Goal: Information Seeking & Learning: Learn about a topic

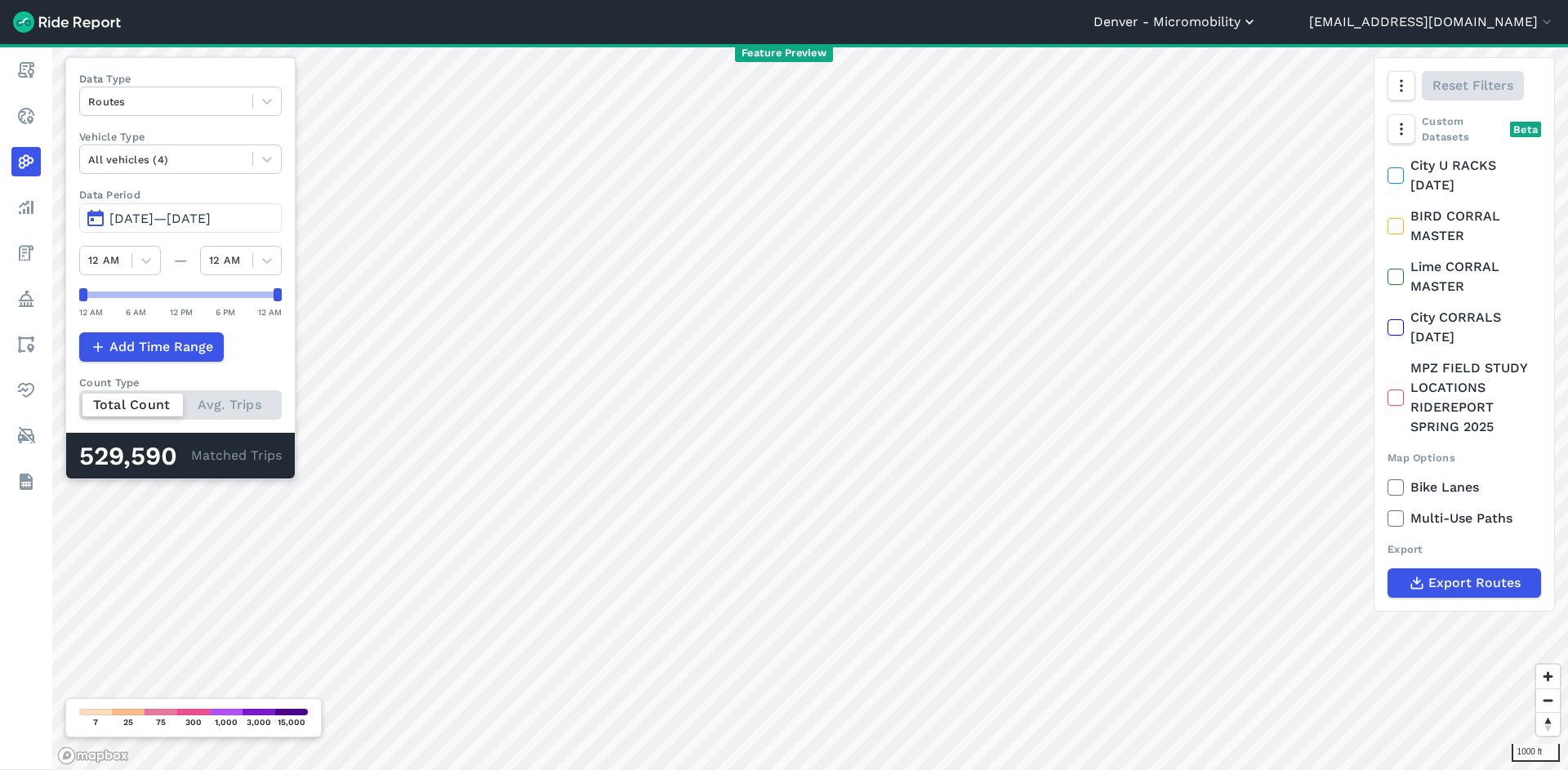
click at [1258, 20] on button "Denver - Micromobility" at bounding box center [1176, 22] width 164 height 20
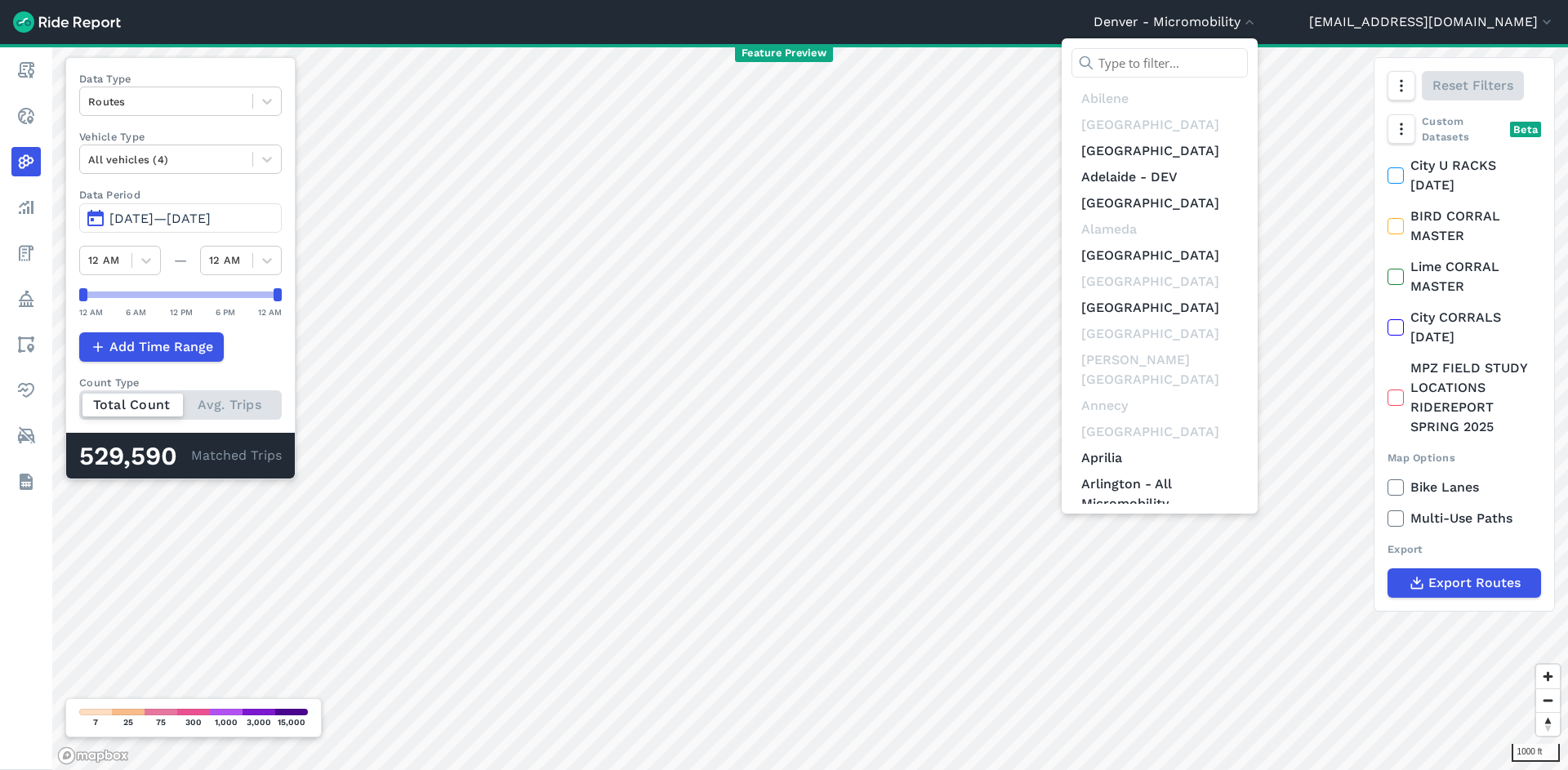
click at [1248, 74] on input "text" at bounding box center [1159, 62] width 177 height 30
type input "a"
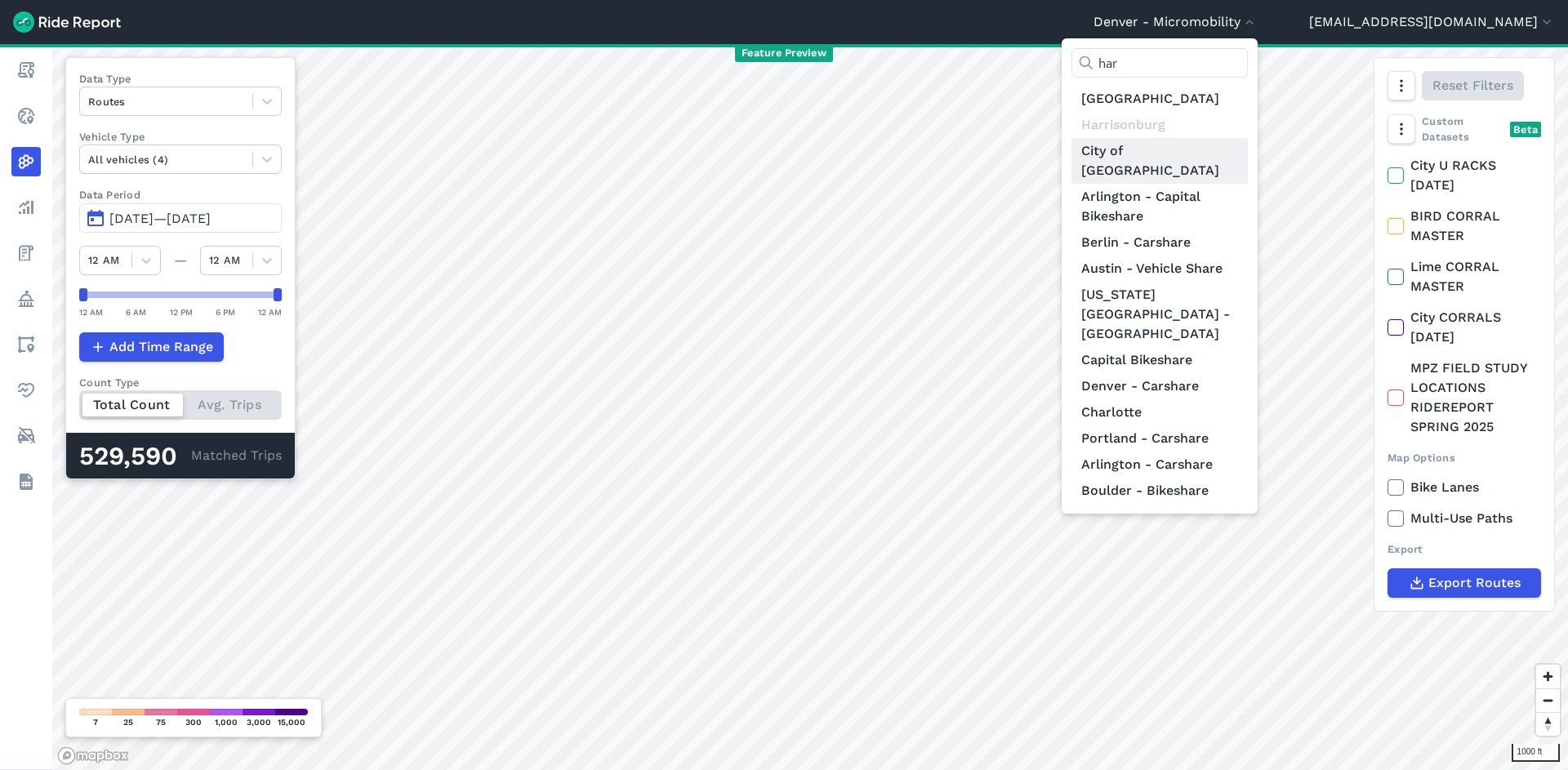
type input "har"
click at [1248, 158] on link "City of [GEOGRAPHIC_DATA]" at bounding box center [1159, 161] width 177 height 46
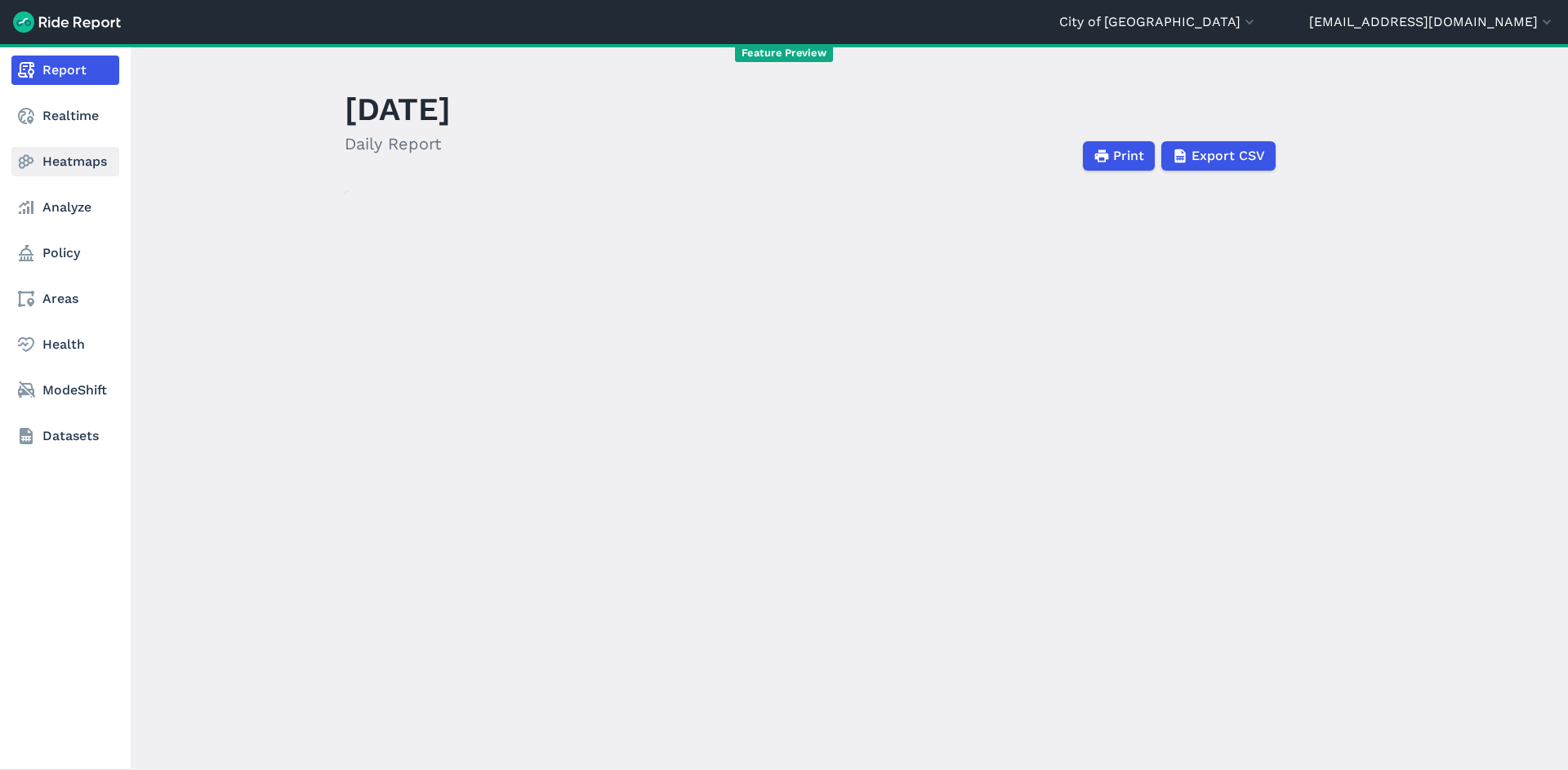
click at [80, 150] on link "Heatmaps" at bounding box center [65, 161] width 108 height 30
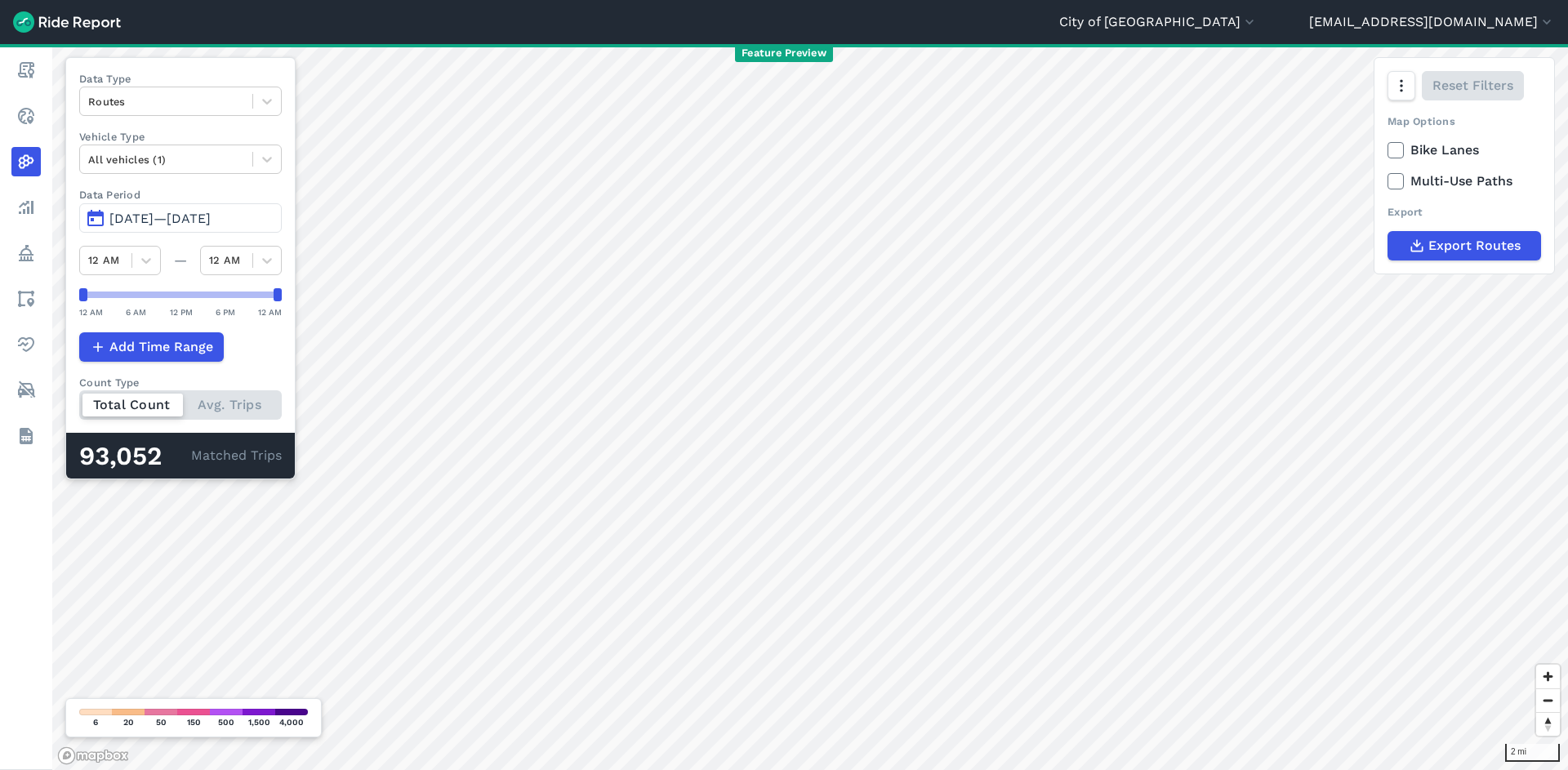
click at [173, 216] on span "Jul 6, 2025—Oct 4, 2025" at bounding box center [160, 219] width 101 height 15
click at [177, 223] on span "Jul 6, 2025—Sep 29, 2025" at bounding box center [160, 219] width 101 height 15
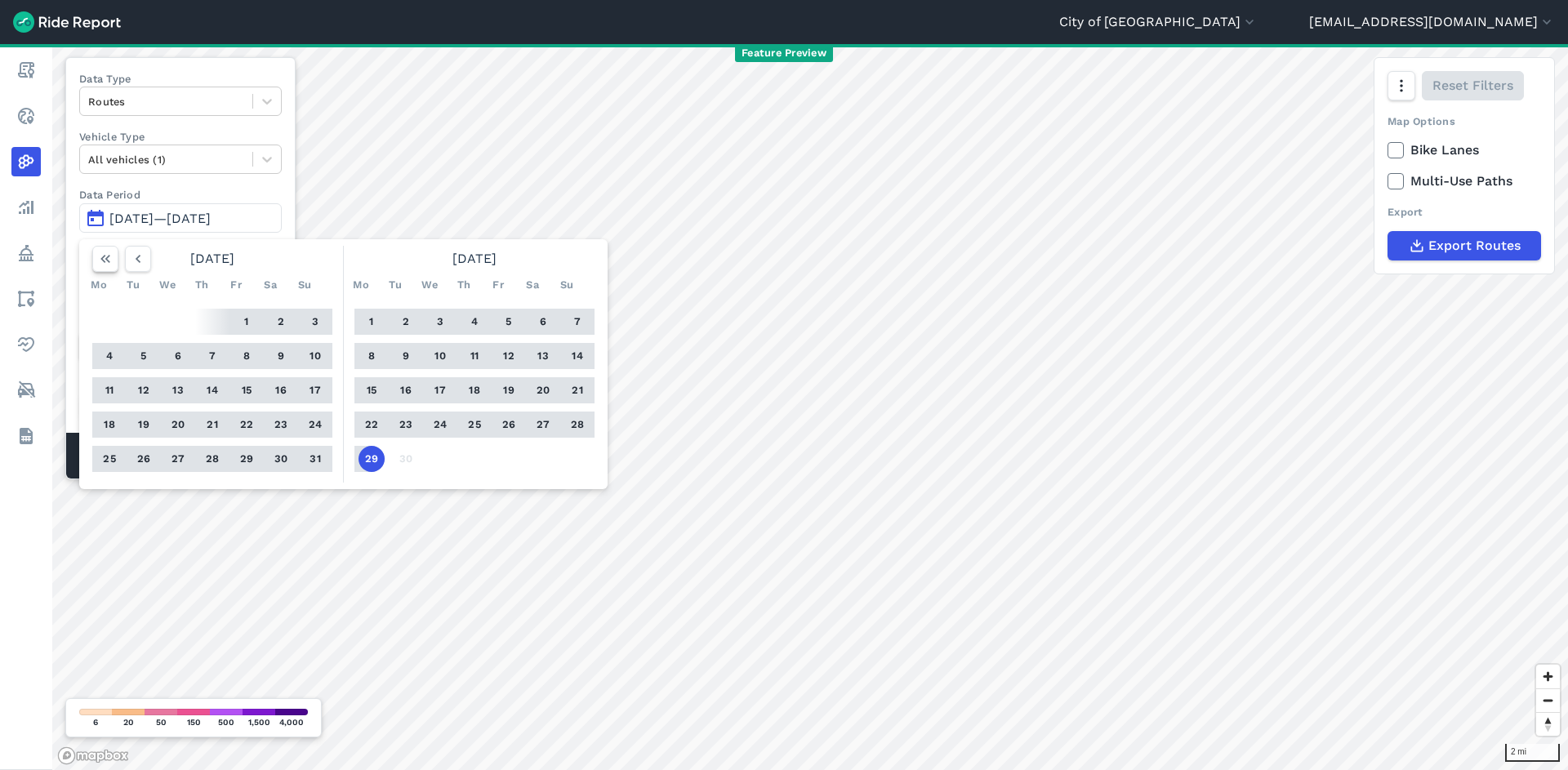
click at [90, 268] on div "August 2025" at bounding box center [212, 258] width 253 height 26
click at [95, 267] on button "button" at bounding box center [105, 258] width 26 height 26
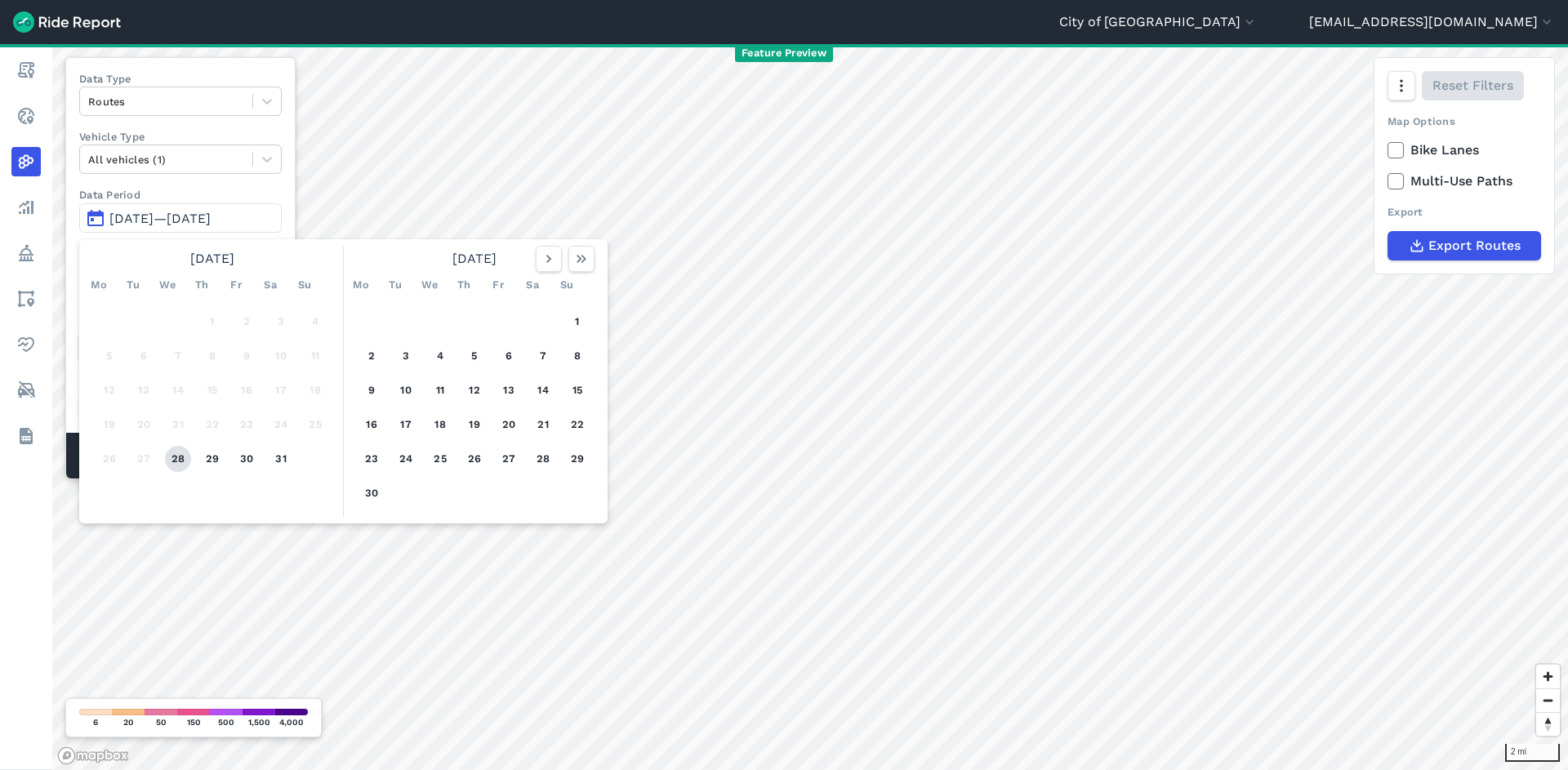
click at [176, 466] on button "28" at bounding box center [178, 459] width 26 height 26
click at [584, 261] on icon "button" at bounding box center [581, 259] width 16 height 16
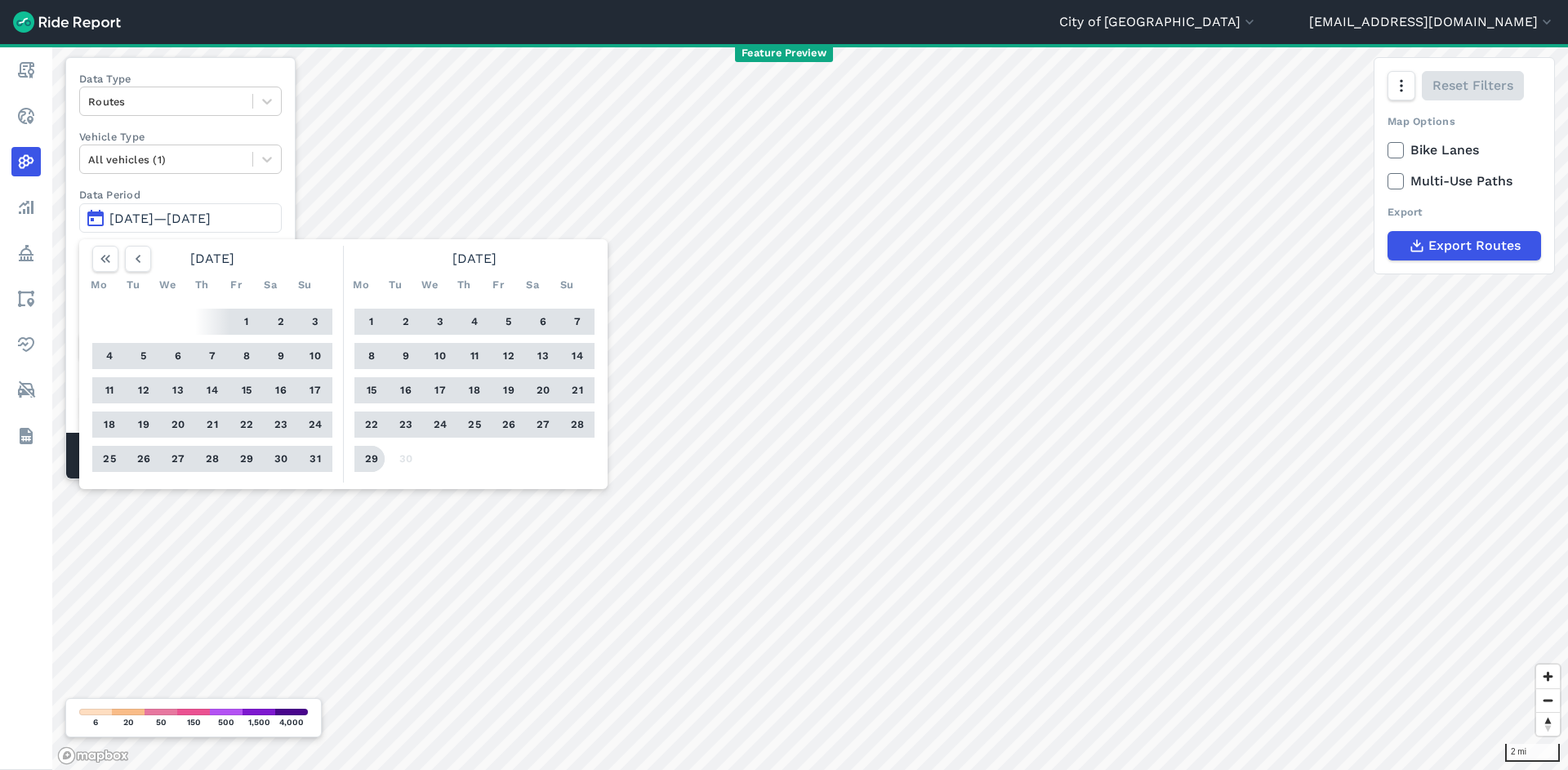
click at [379, 458] on button "29" at bounding box center [371, 459] width 26 height 26
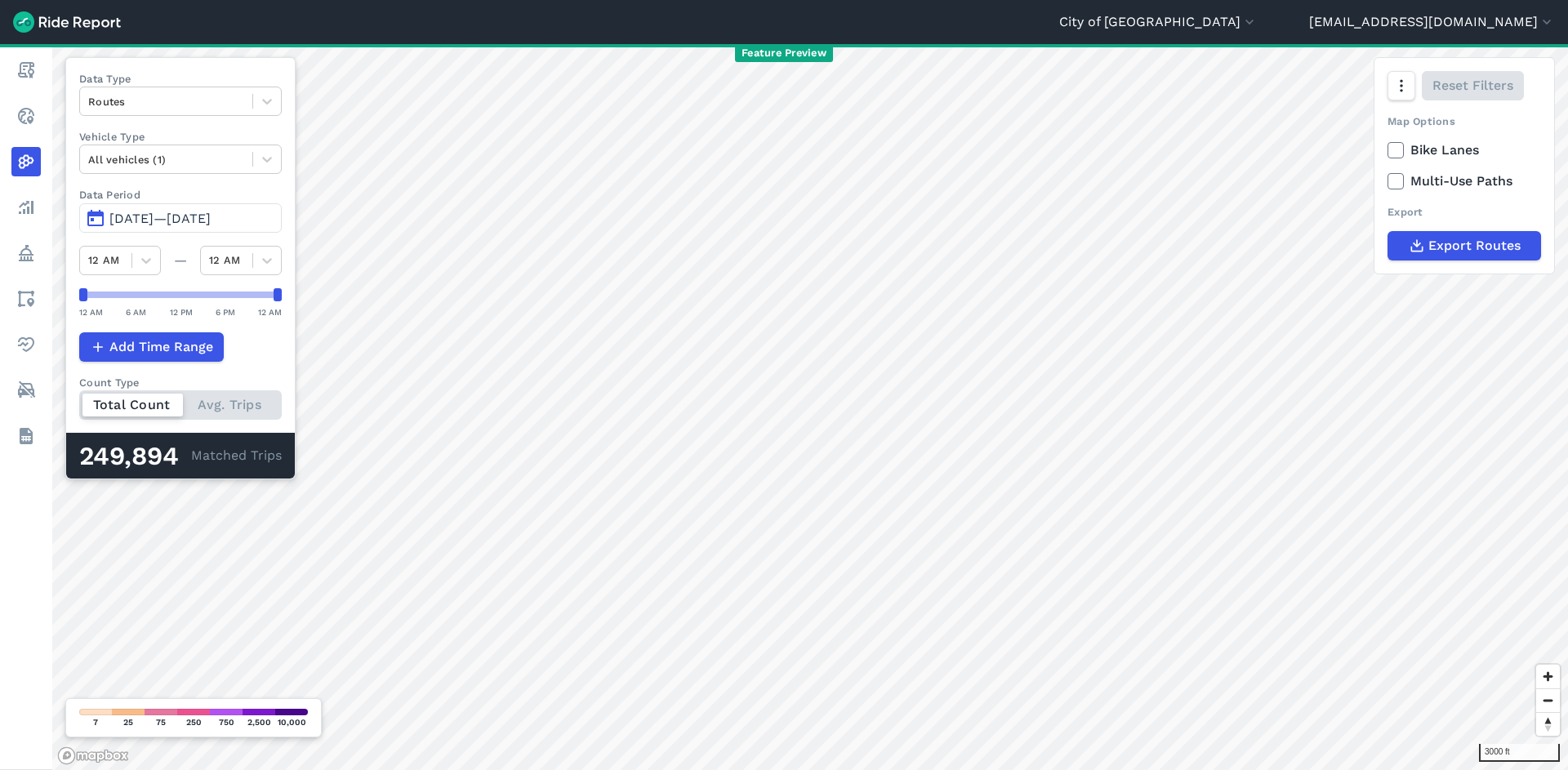
click at [179, 223] on span "Aug 28, 2024—Sep 29, 2025" at bounding box center [160, 219] width 101 height 15
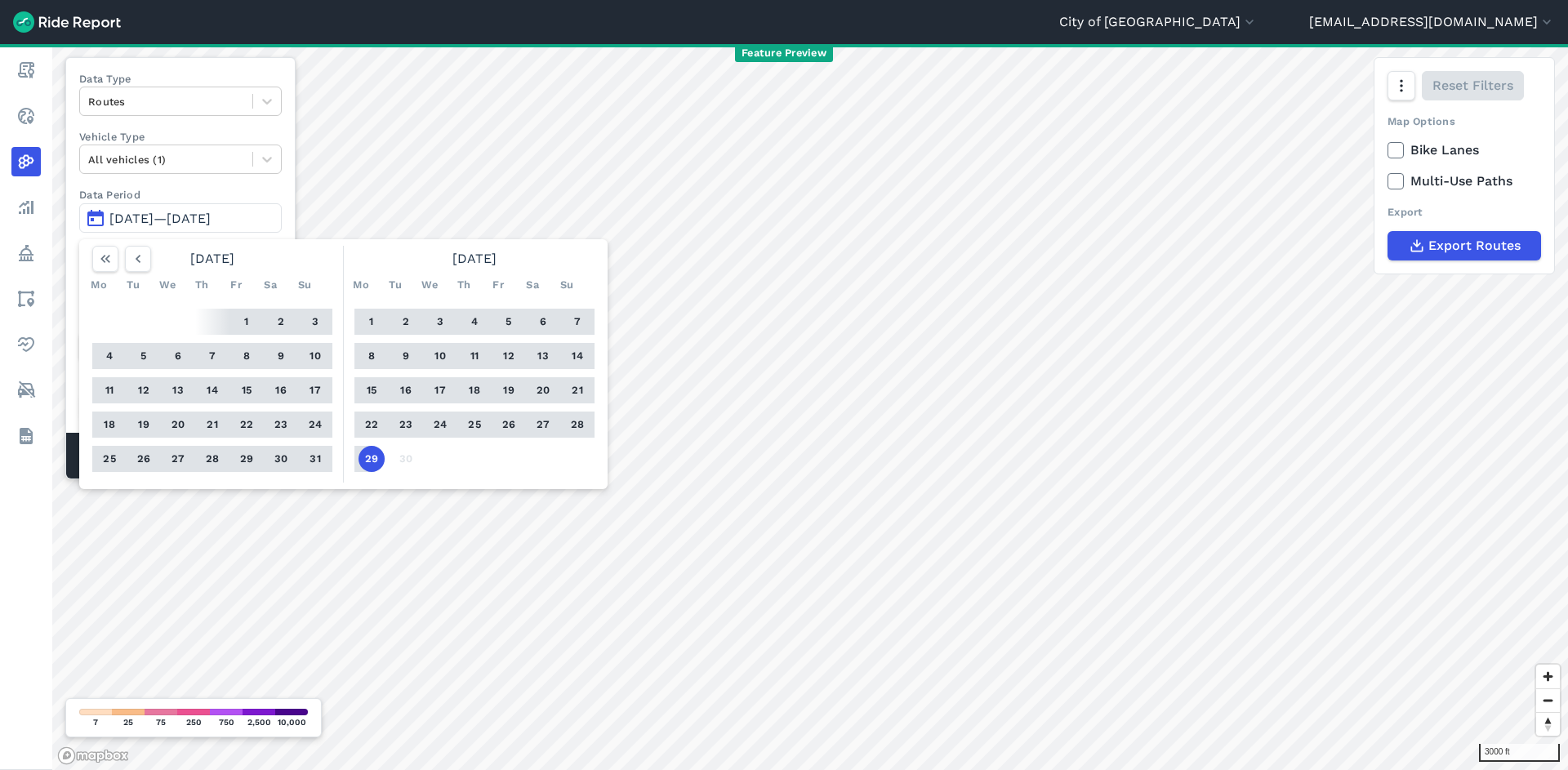
click at [367, 460] on button "29" at bounding box center [371, 459] width 26 height 26
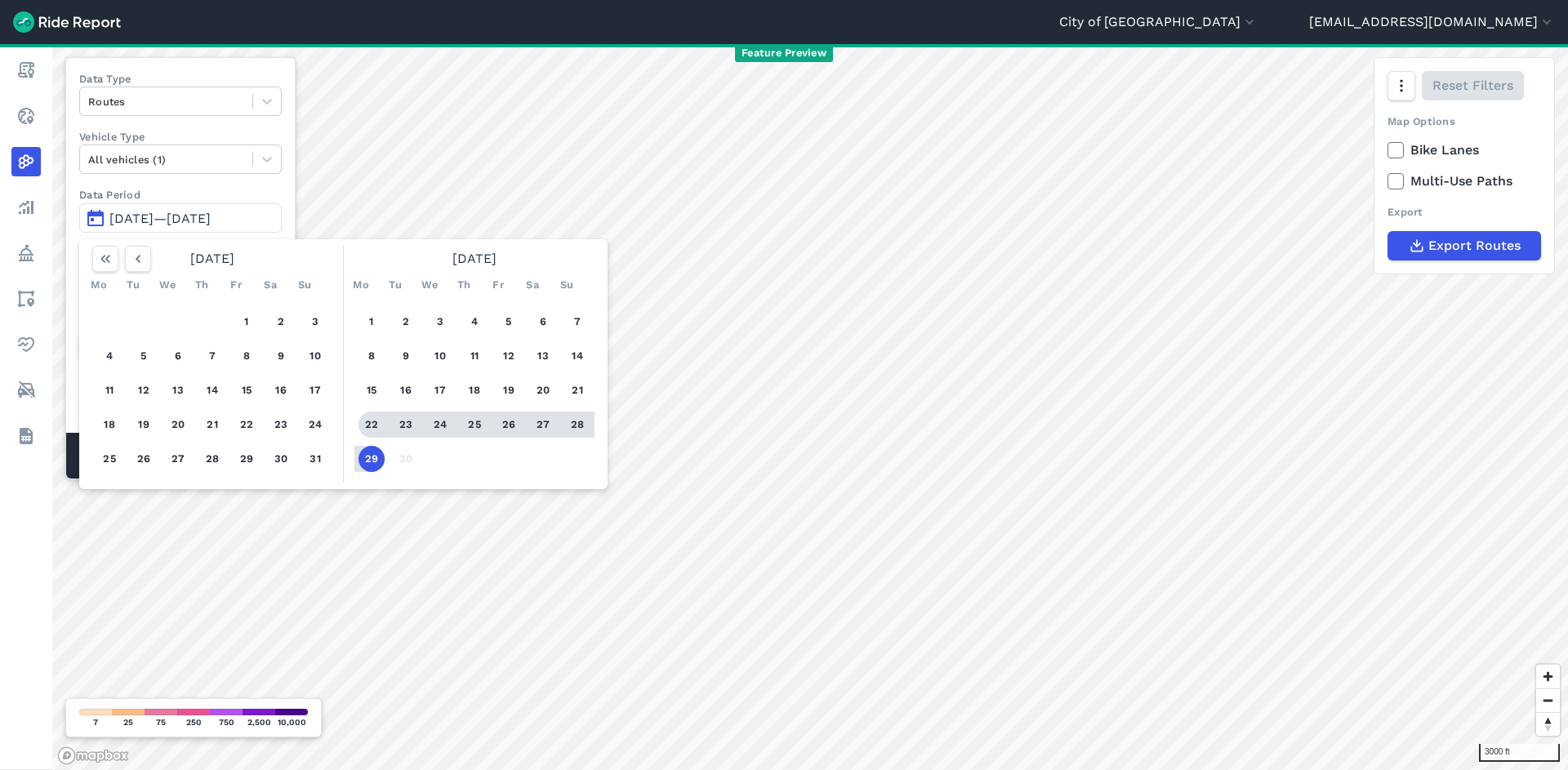
click at [368, 431] on button "22" at bounding box center [371, 424] width 26 height 26
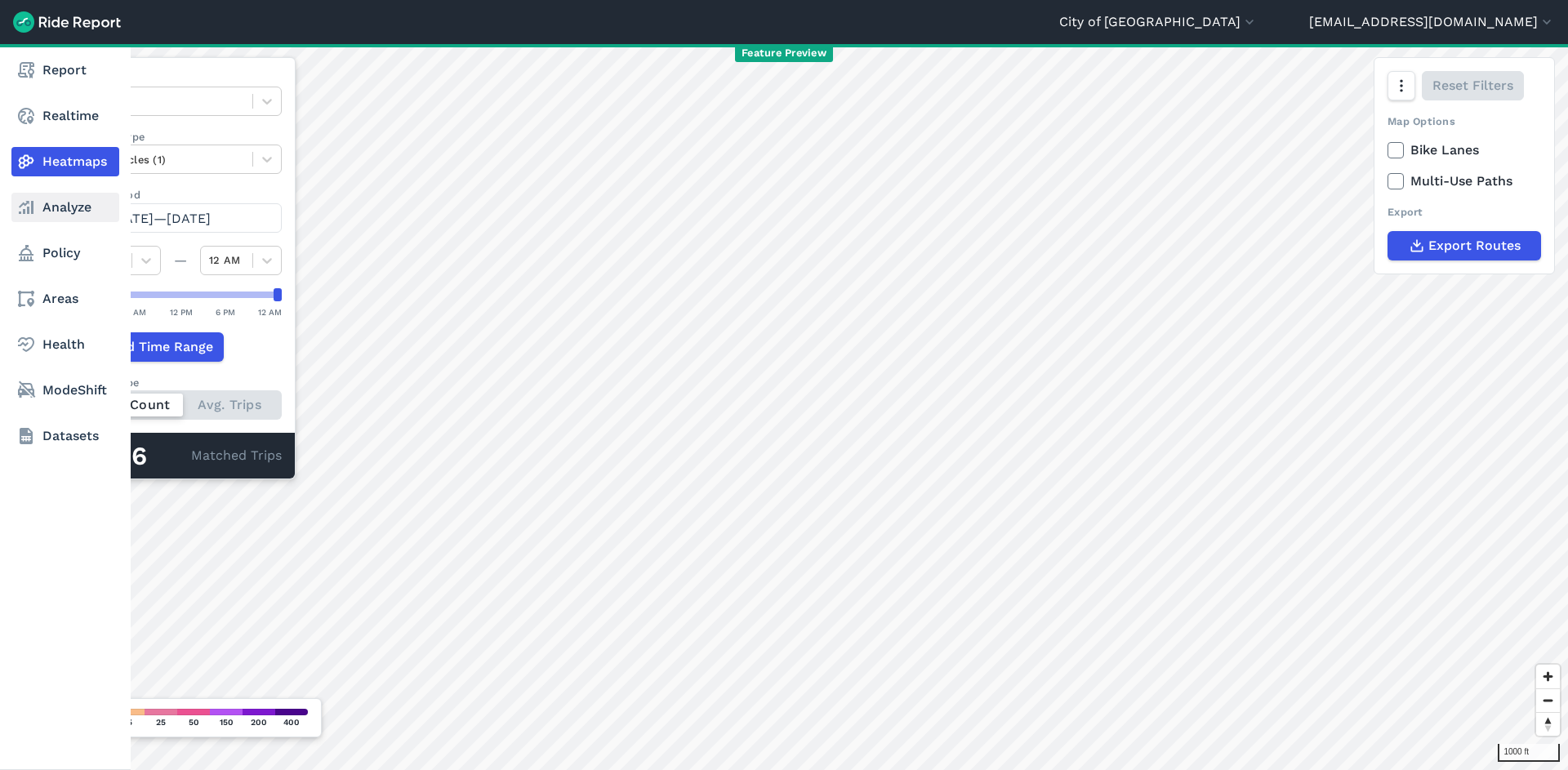
click at [70, 205] on link "Analyze" at bounding box center [65, 207] width 108 height 30
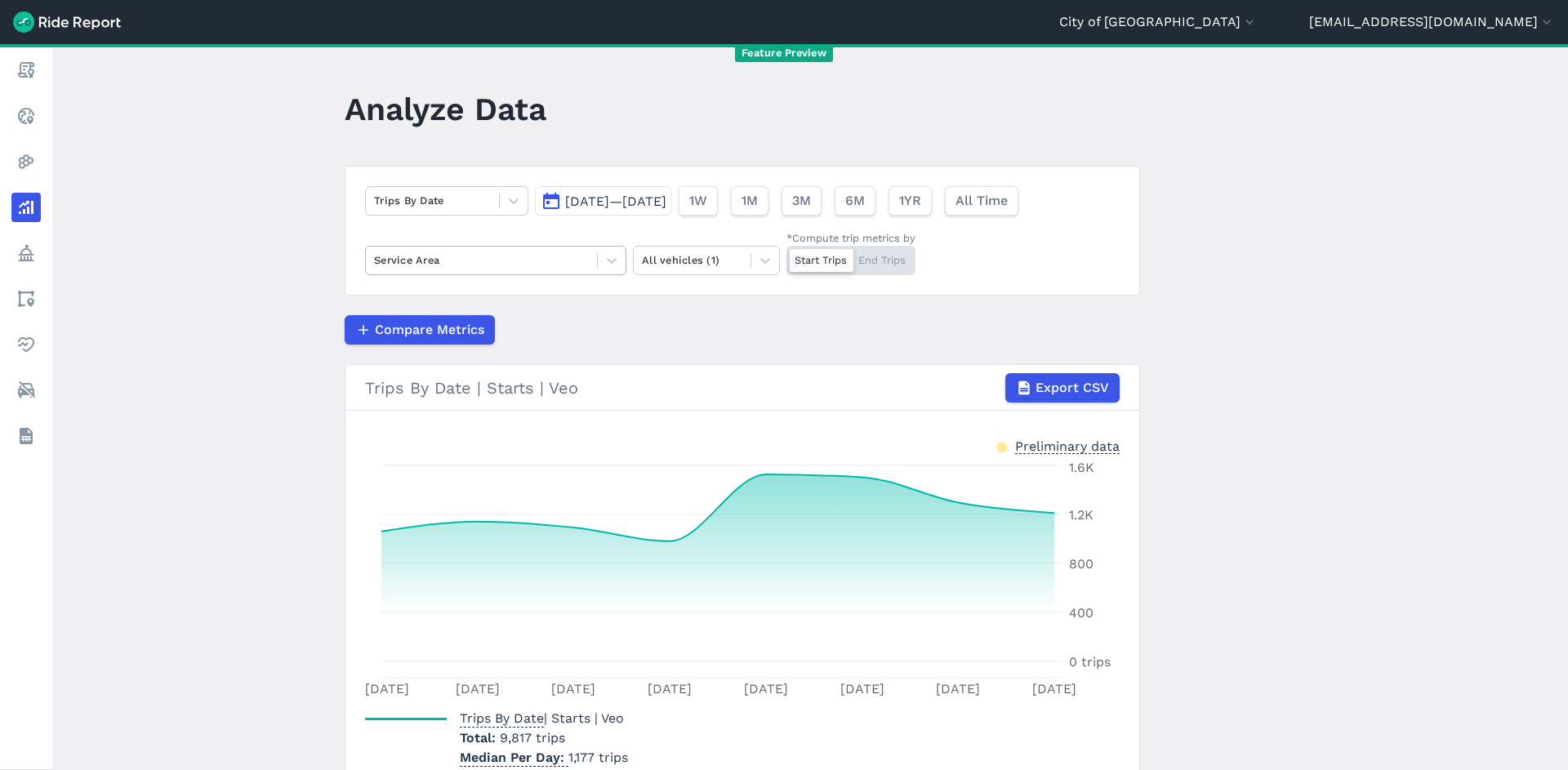
click at [477, 264] on div at bounding box center [481, 261] width 215 height 19
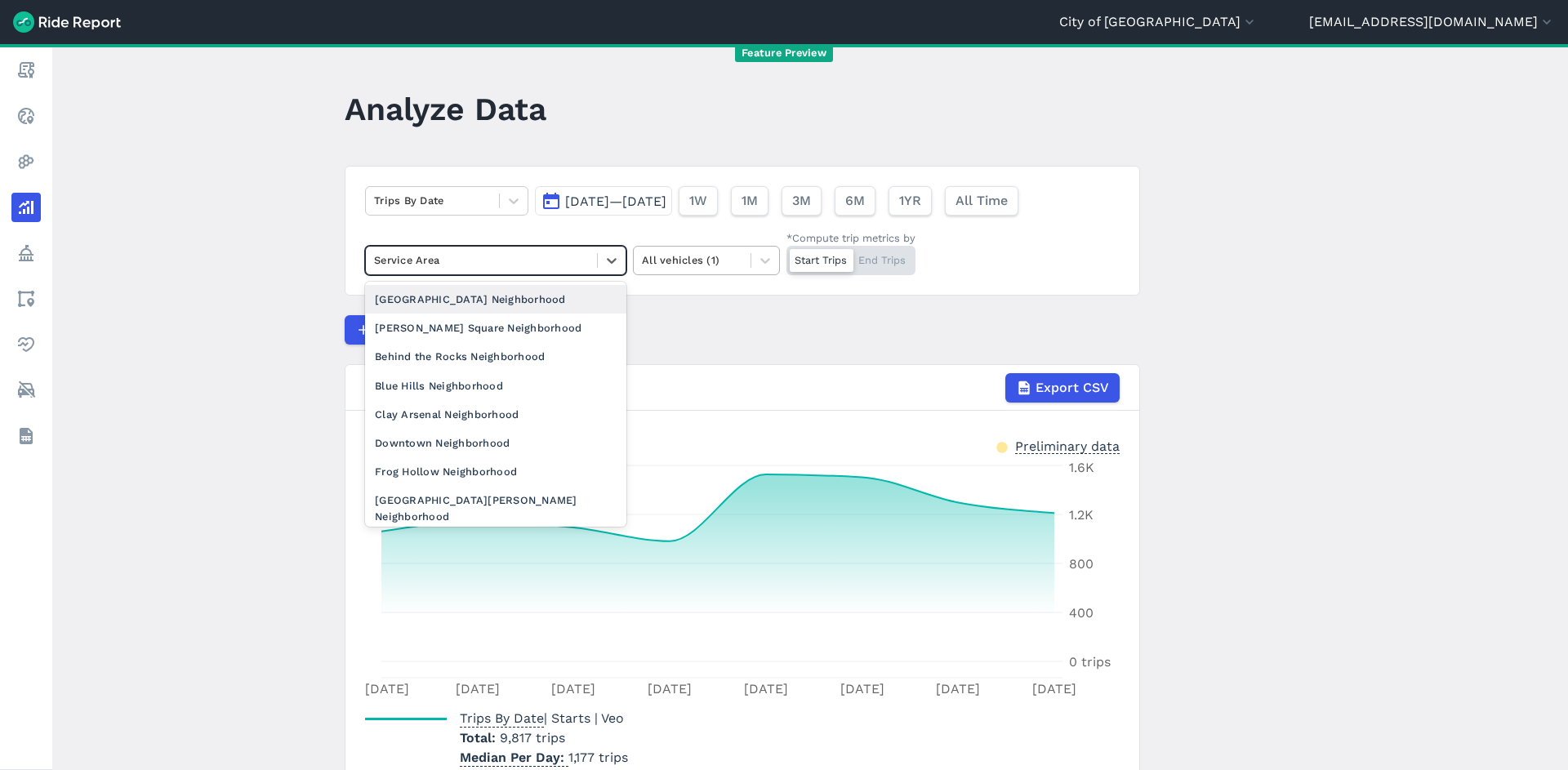
click at [732, 267] on div at bounding box center [691, 261] width 100 height 19
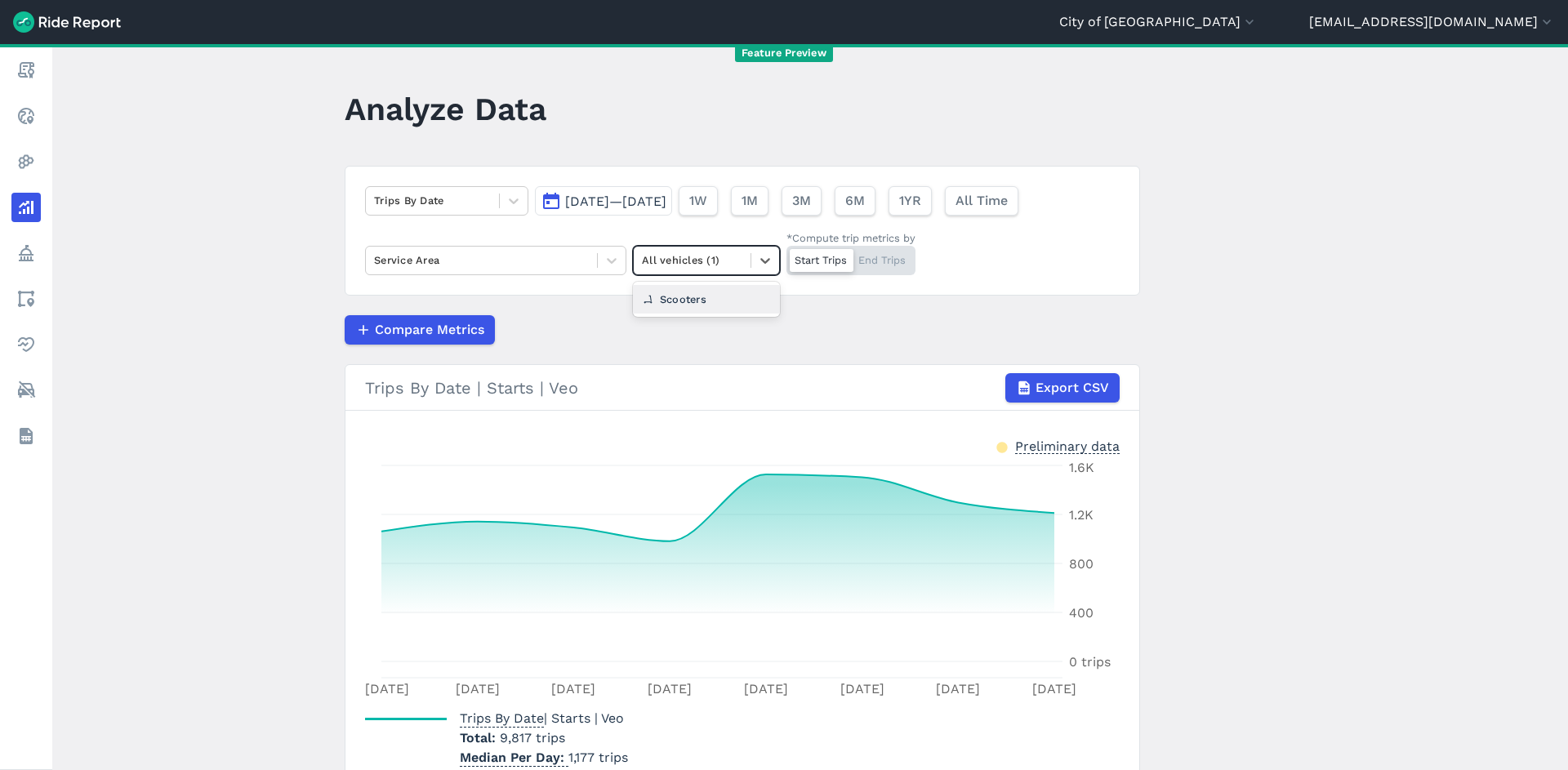
click at [928, 314] on article "Trips By Date Sep 22, 2025—Sep 29, 2025 1W 1M 3M 6M 1YR All Time Service Area o…" at bounding box center [742, 478] width 795 height 623
click at [698, 267] on div at bounding box center [691, 261] width 100 height 19
click at [536, 285] on div "Trips By Date Sep 22, 2025—Sep 29, 2025 1W 1M 3M 6M 1YR All Time Service Area o…" at bounding box center [742, 231] width 795 height 130
click at [1017, 189] on button "All Time" at bounding box center [980, 201] width 74 height 30
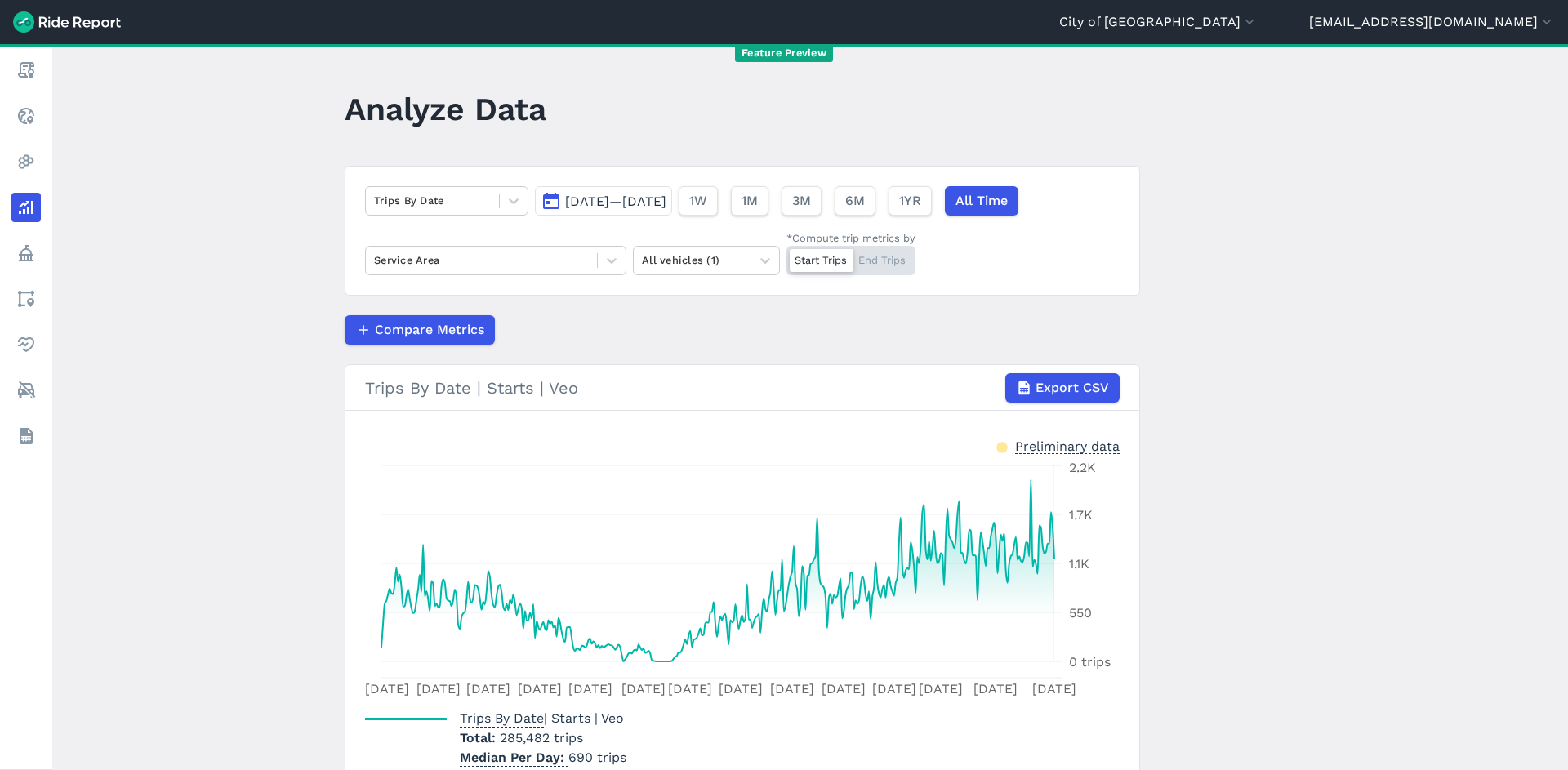
click at [1246, 300] on main "Analyze Data Trips By Date Aug 28, 2024—Oct 5, 2025 1W 1M 3M 6M 1YR All Time Se…" at bounding box center [810, 407] width 1515 height 726
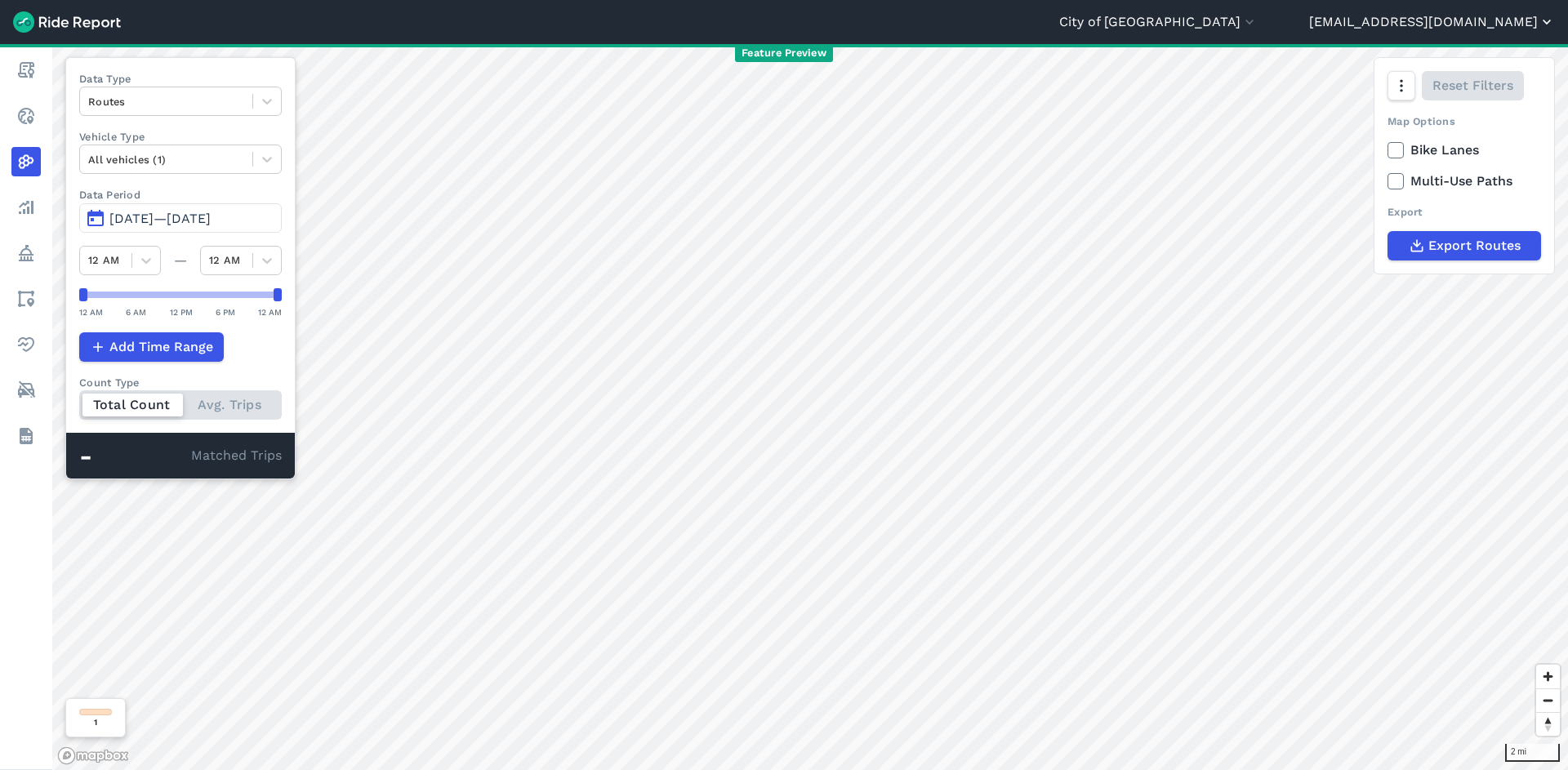
click at [1502, 18] on button "[EMAIL_ADDRESS][DOMAIN_NAME]" at bounding box center [1431, 22] width 245 height 20
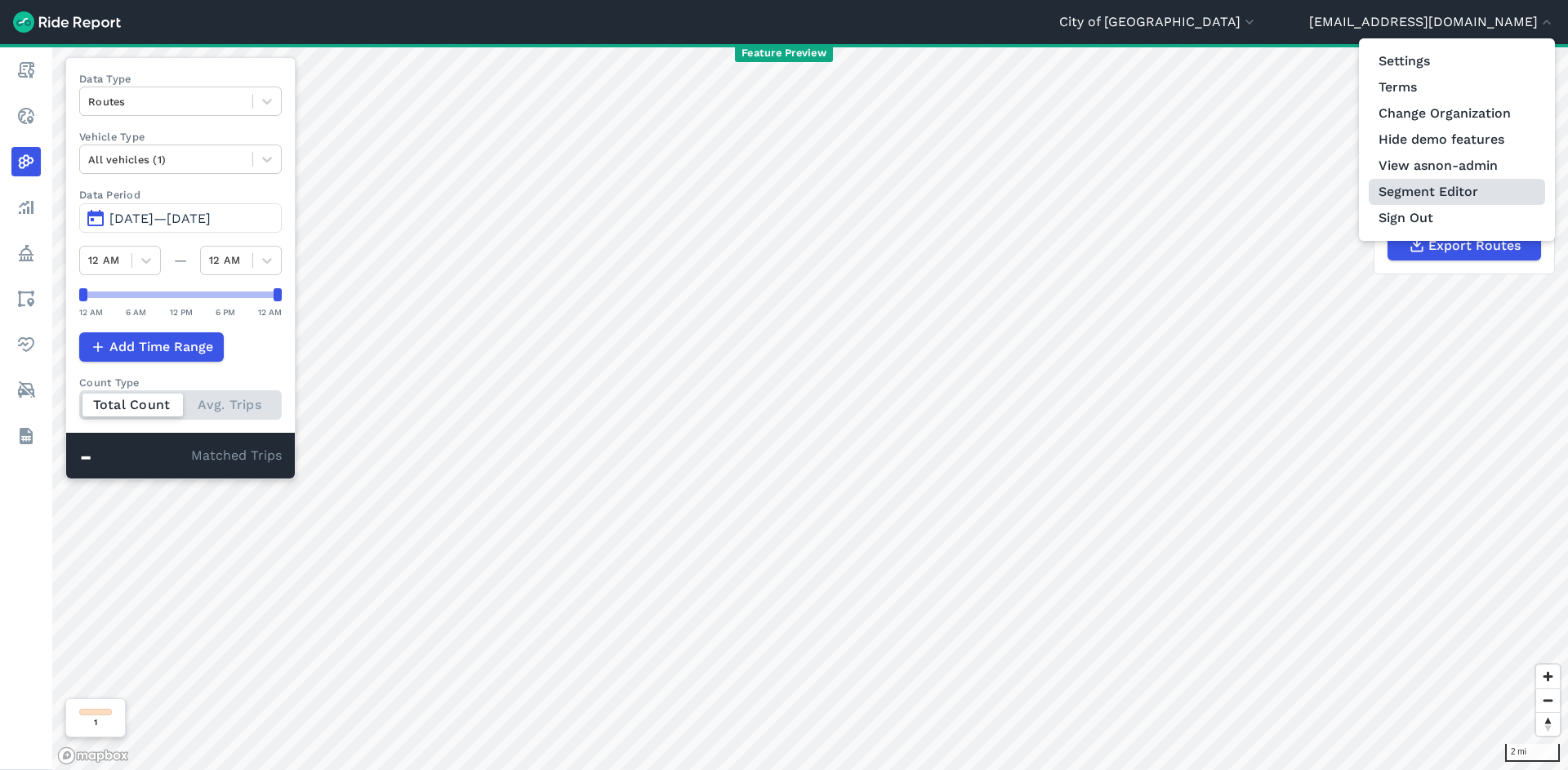
click at [1473, 183] on link "Segment Editor" at bounding box center [1456, 191] width 177 height 26
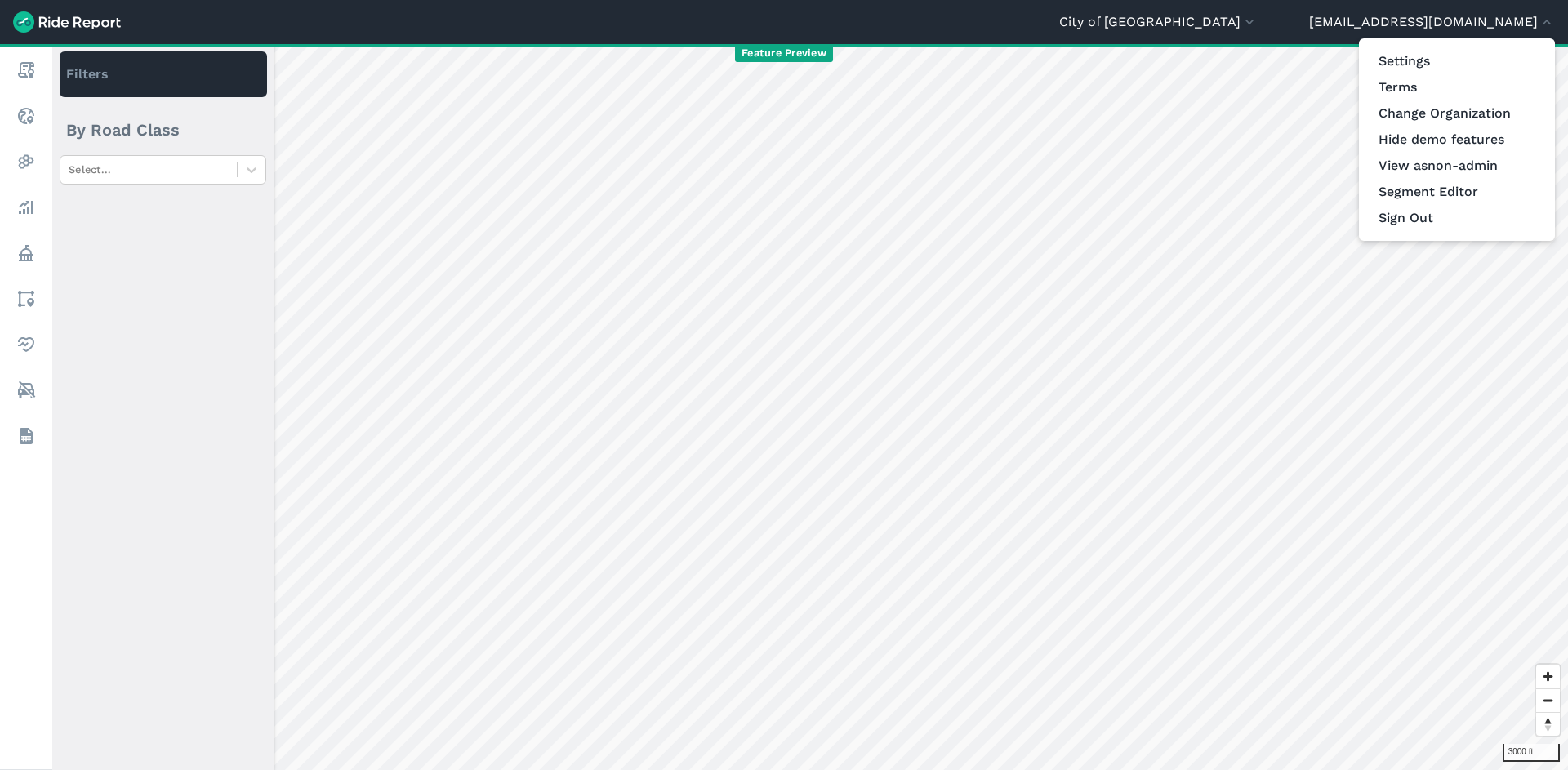
click at [787, 302] on div at bounding box center [784, 385] width 1568 height 770
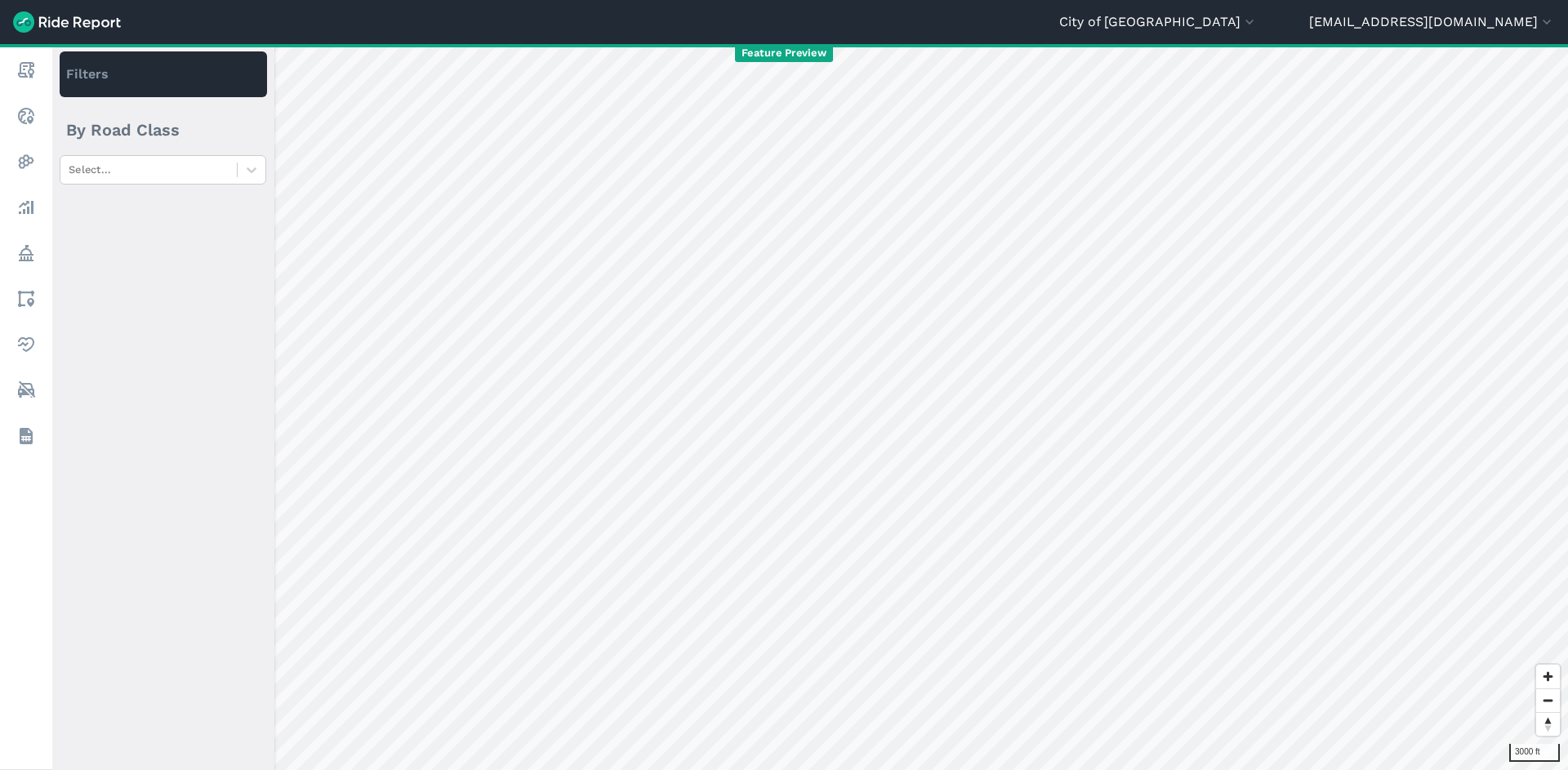
click at [143, 403] on div "Select..." at bounding box center [163, 461] width 222 height 614
click at [217, 191] on div "Select..." at bounding box center [163, 461] width 222 height 614
click at [218, 181] on div "Select..." at bounding box center [148, 169] width 177 height 26
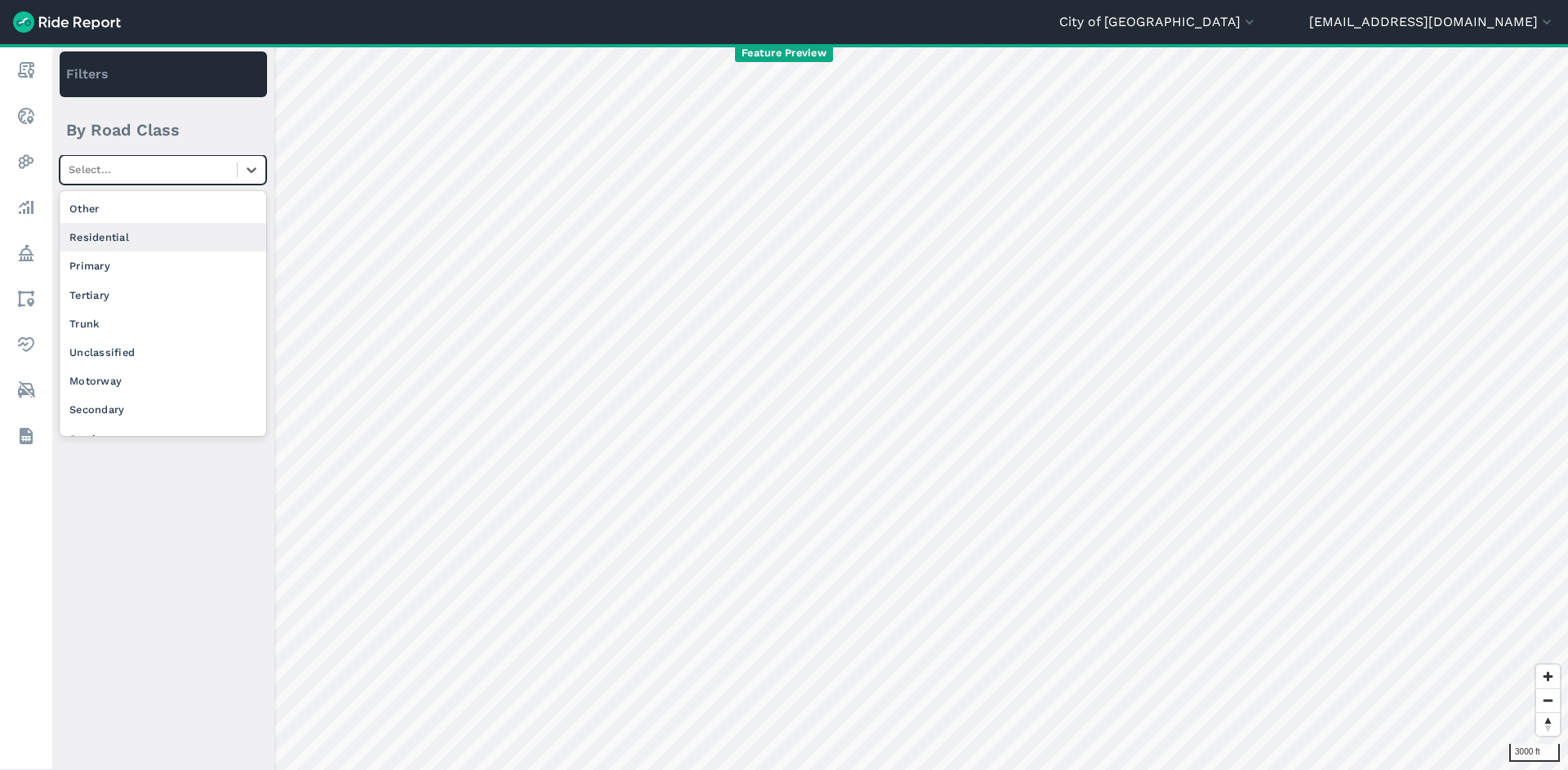
click at [138, 236] on div "Residential" at bounding box center [162, 237] width 206 height 29
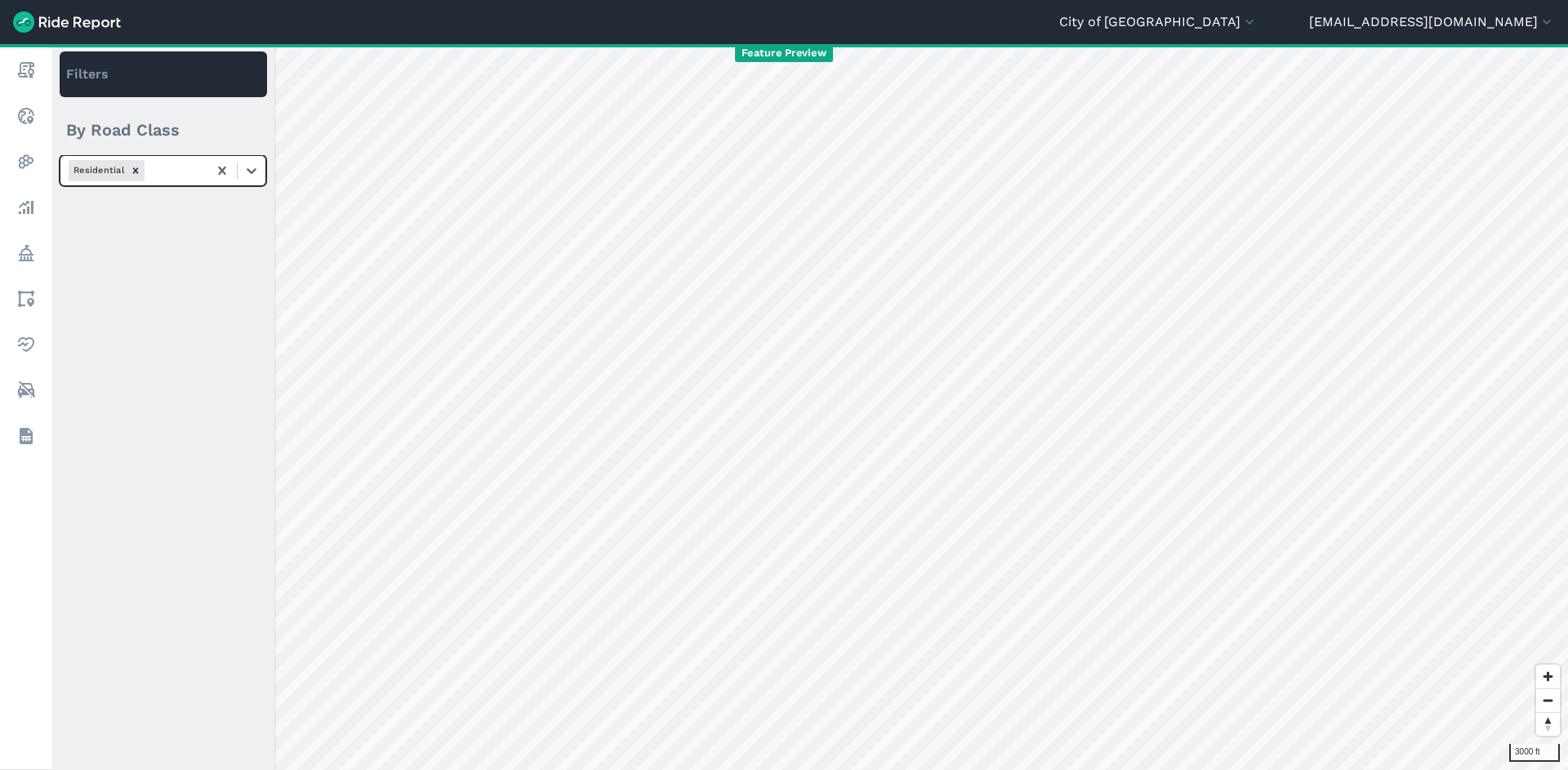
click at [146, 183] on div "Residential" at bounding box center [134, 170] width 147 height 27
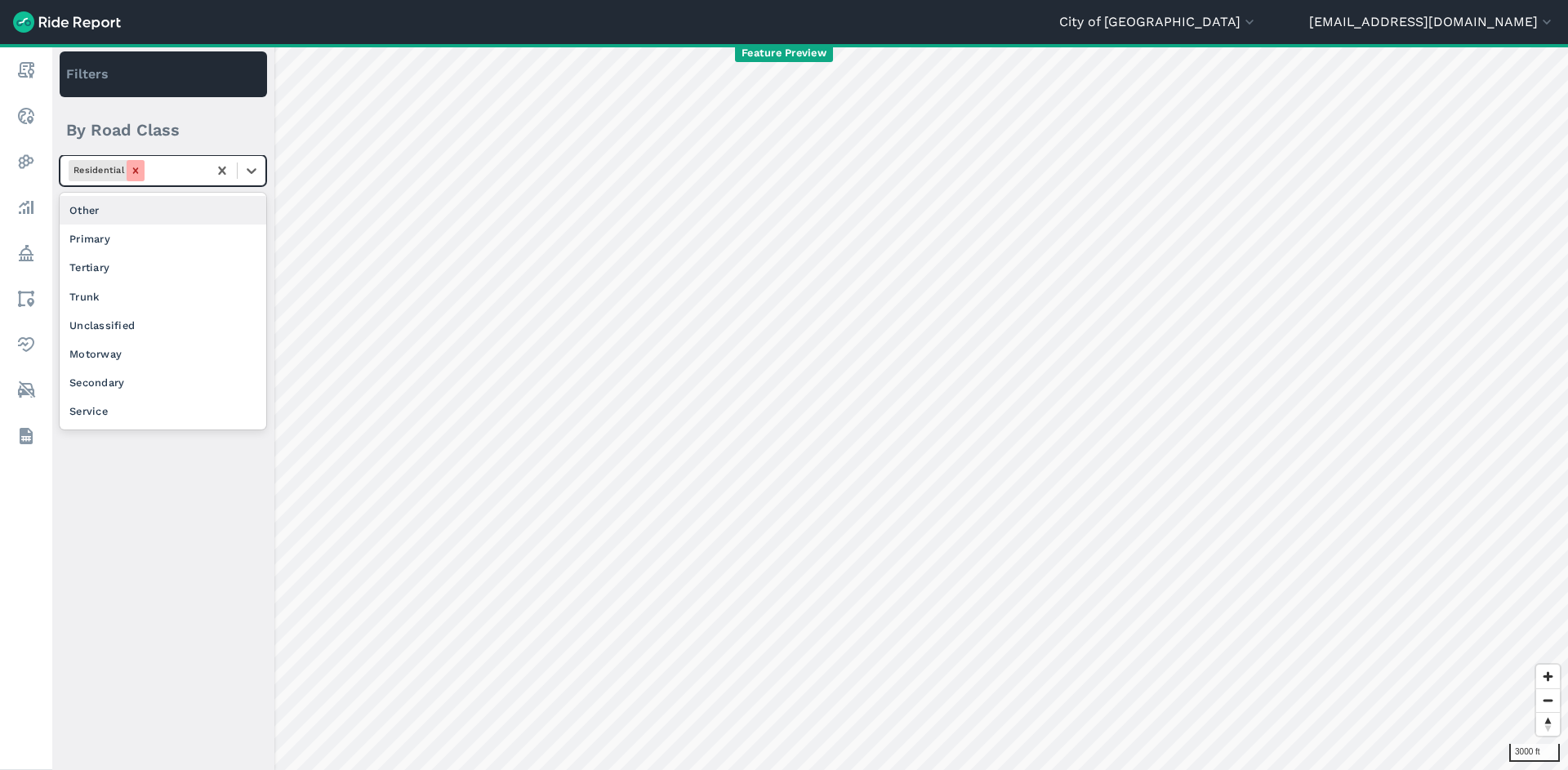
click at [138, 167] on icon "Remove Residential" at bounding box center [136, 171] width 11 height 11
click at [131, 268] on div "Primary" at bounding box center [162, 266] width 206 height 29
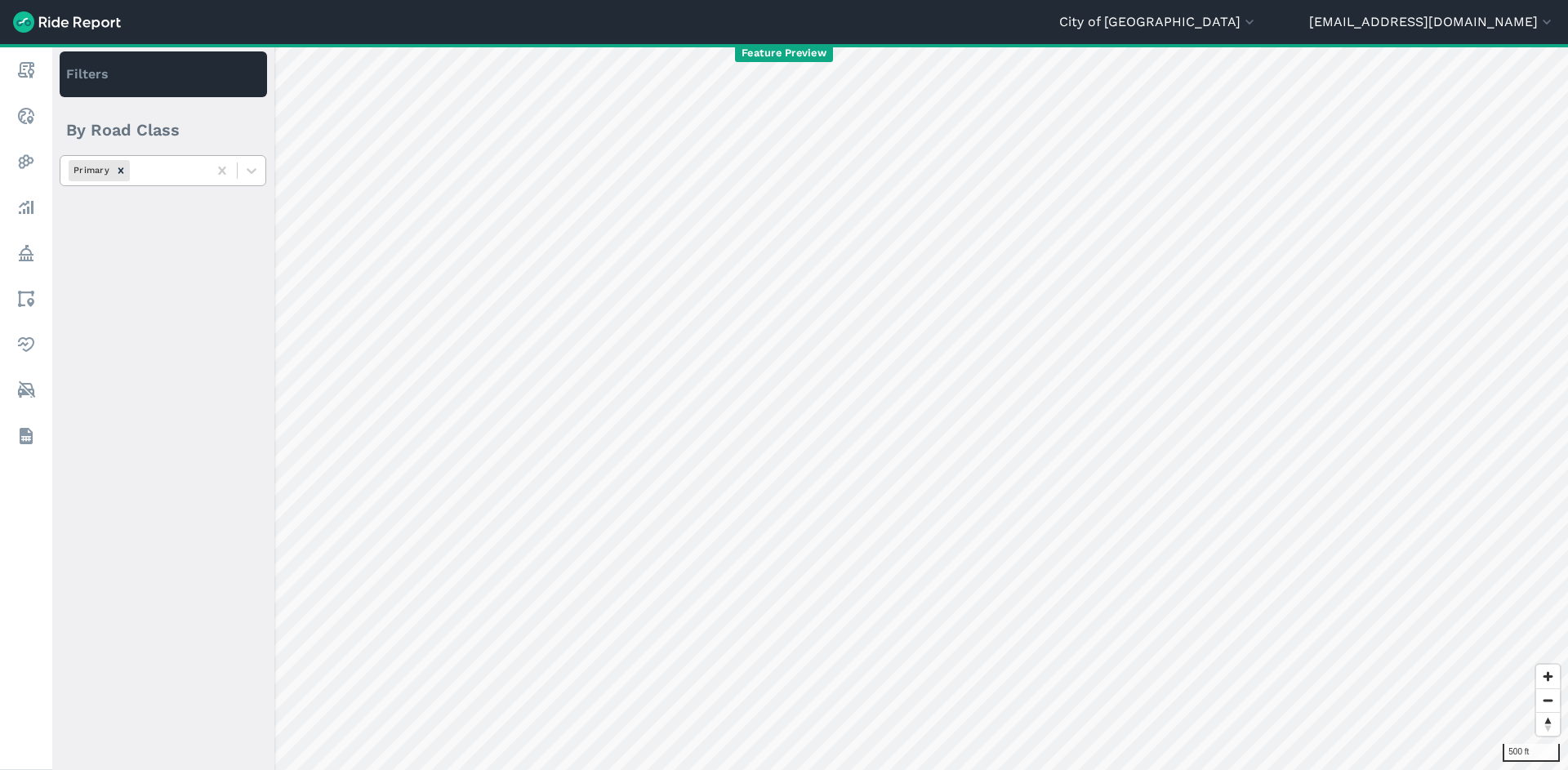
click at [117, 171] on icon "Remove Primary" at bounding box center [121, 171] width 11 height 11
drag, startPoint x: 272, startPoint y: 166, endPoint x: 258, endPoint y: 171, distance: 14.9
click at [272, 166] on div "Select..." at bounding box center [163, 461] width 222 height 614
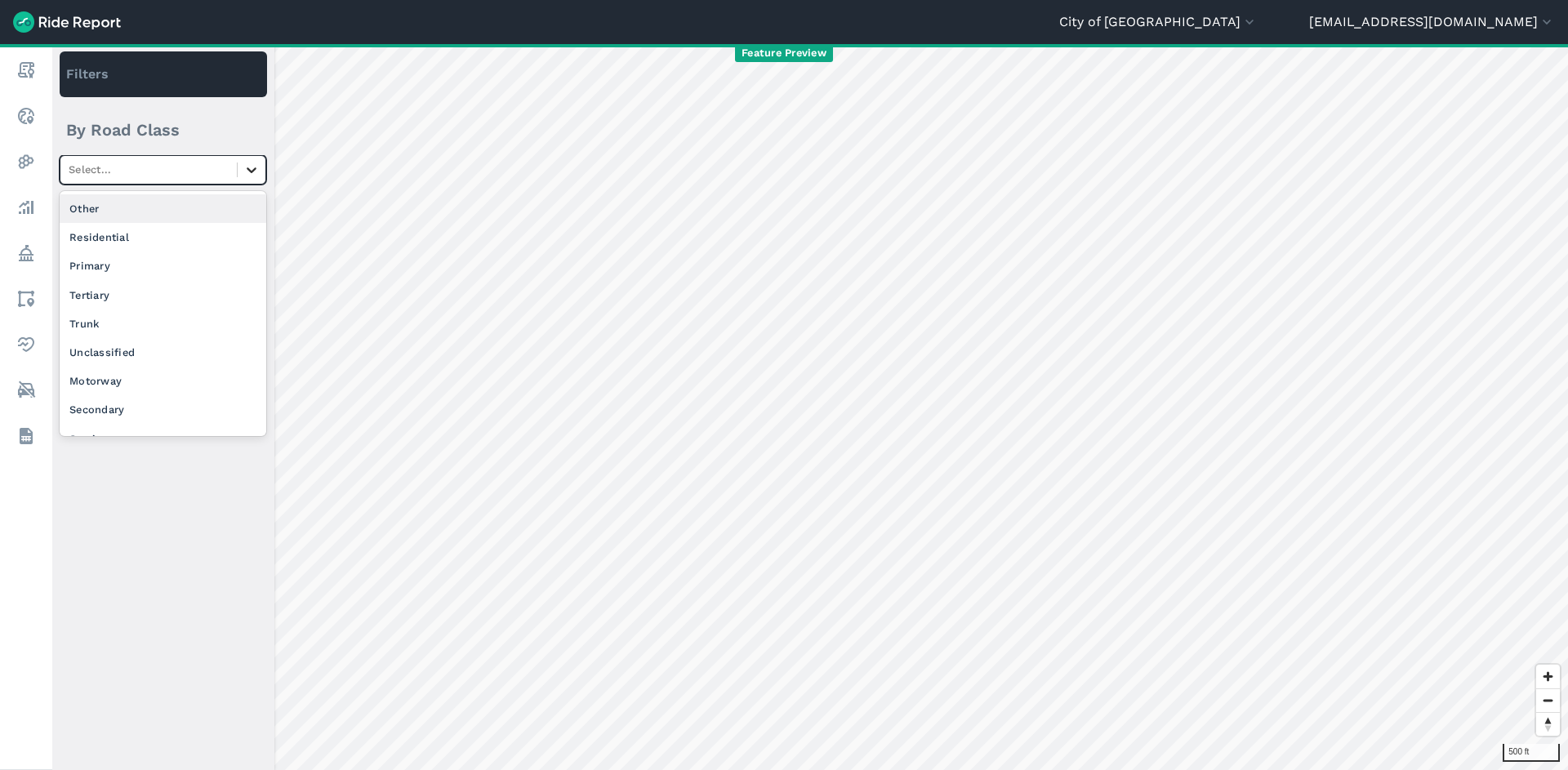
click at [258, 171] on icon at bounding box center [251, 169] width 16 height 16
click at [183, 325] on div "Trunk" at bounding box center [162, 324] width 206 height 29
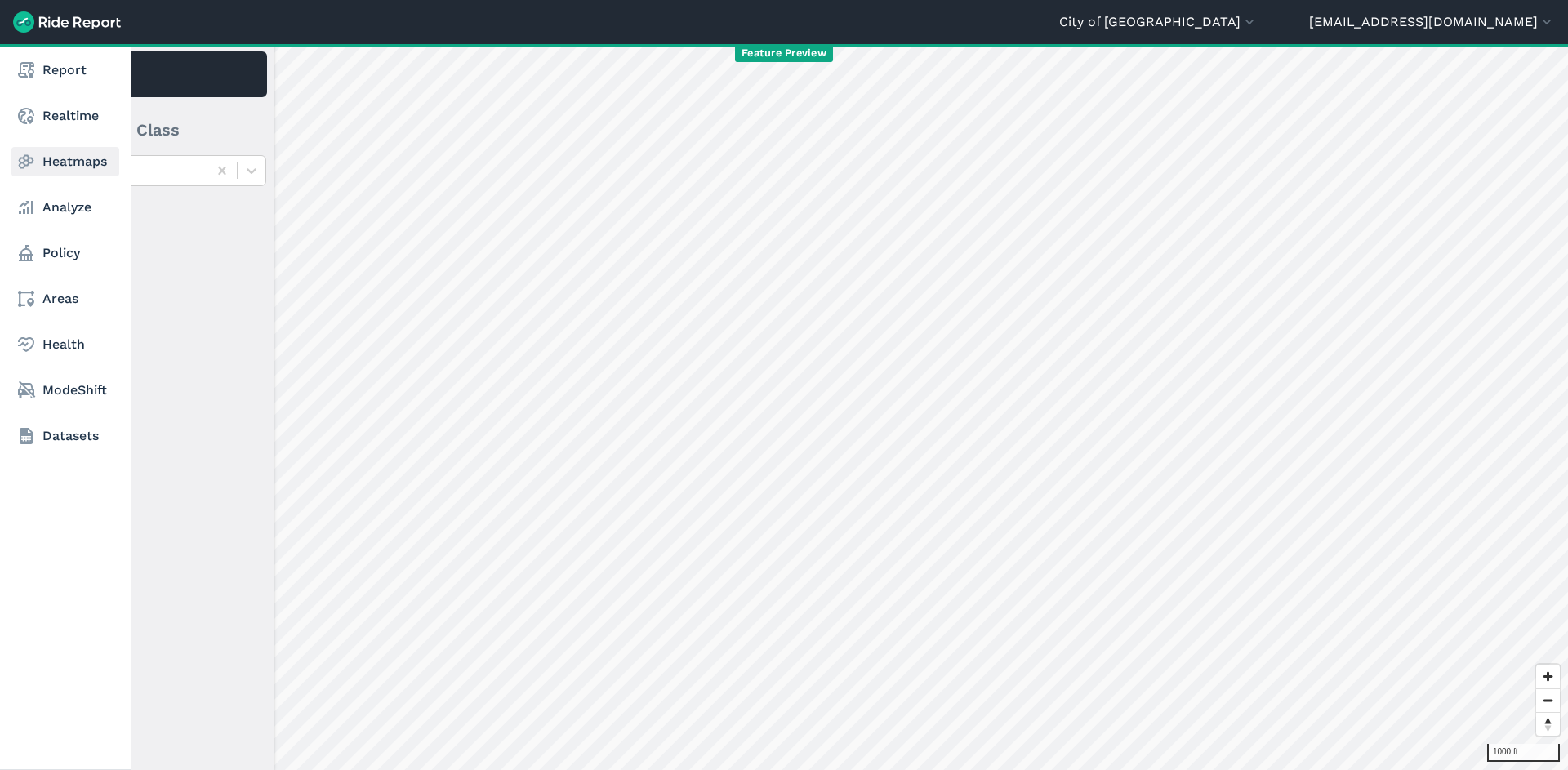
click at [66, 174] on link "Heatmaps" at bounding box center [65, 161] width 108 height 30
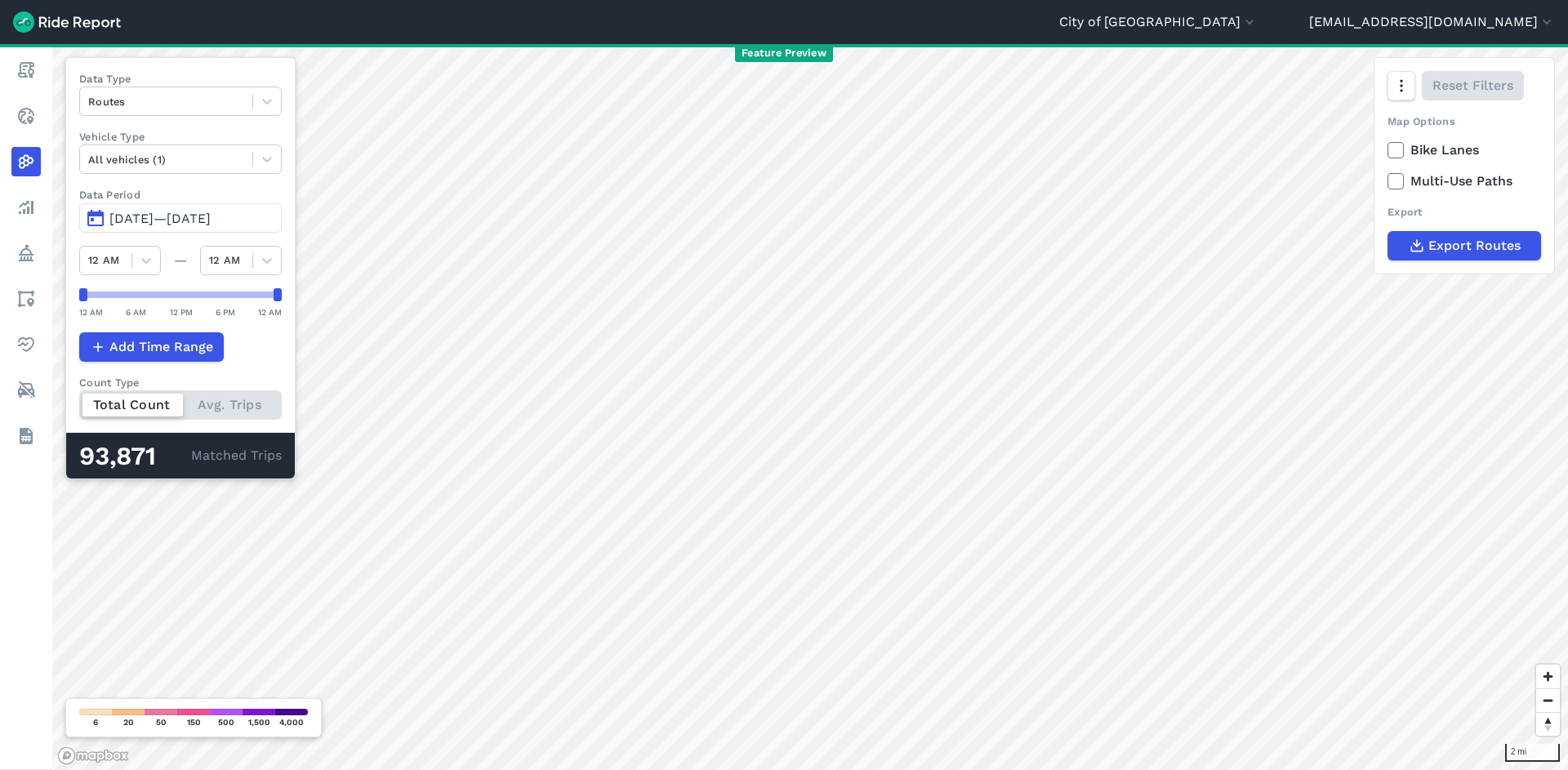
click at [211, 218] on span "[DATE]—[DATE]" at bounding box center [160, 219] width 101 height 15
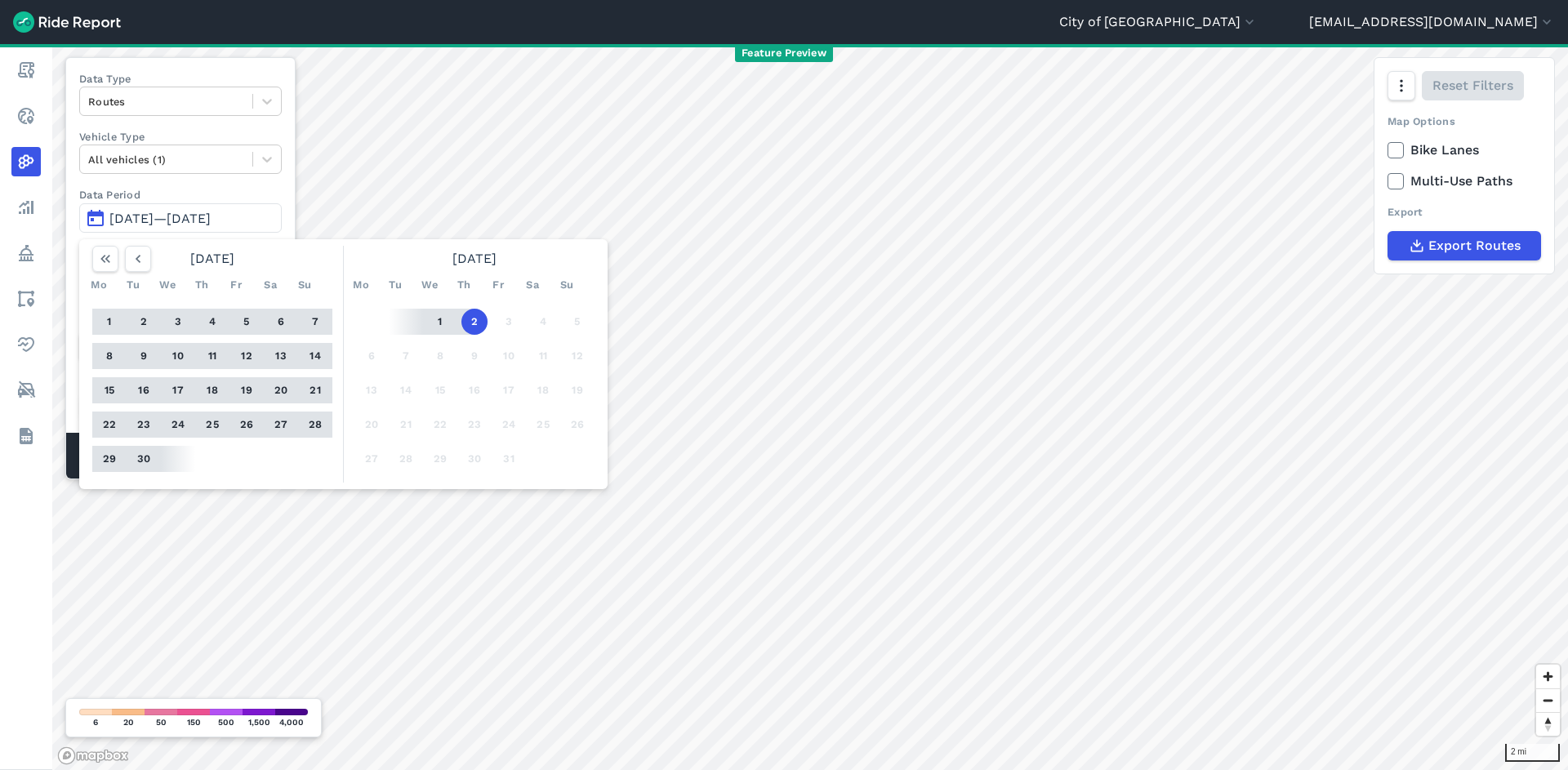
click at [478, 317] on button "2" at bounding box center [474, 321] width 26 height 26
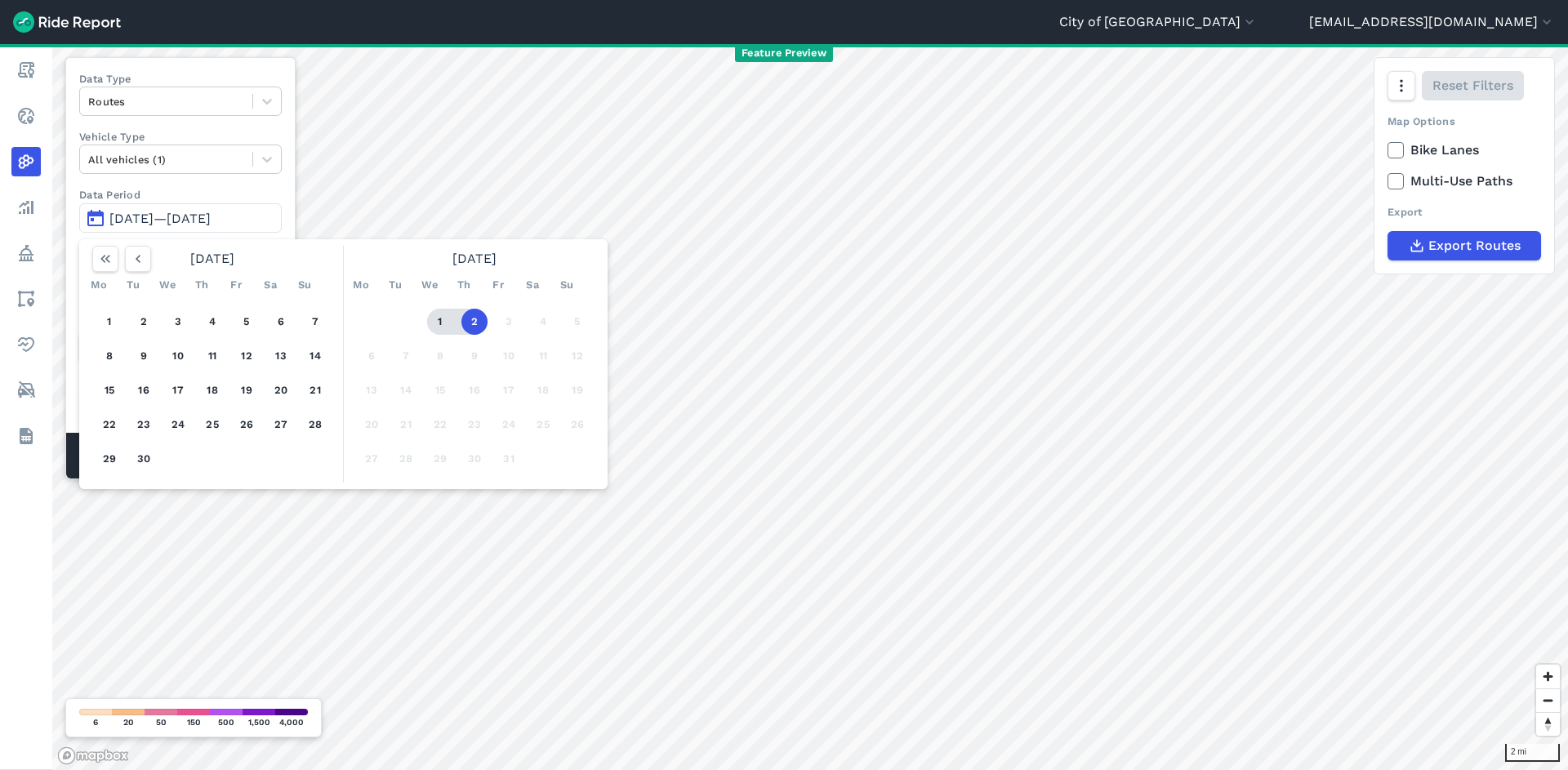
click at [442, 330] on button "1" at bounding box center [439, 321] width 26 height 26
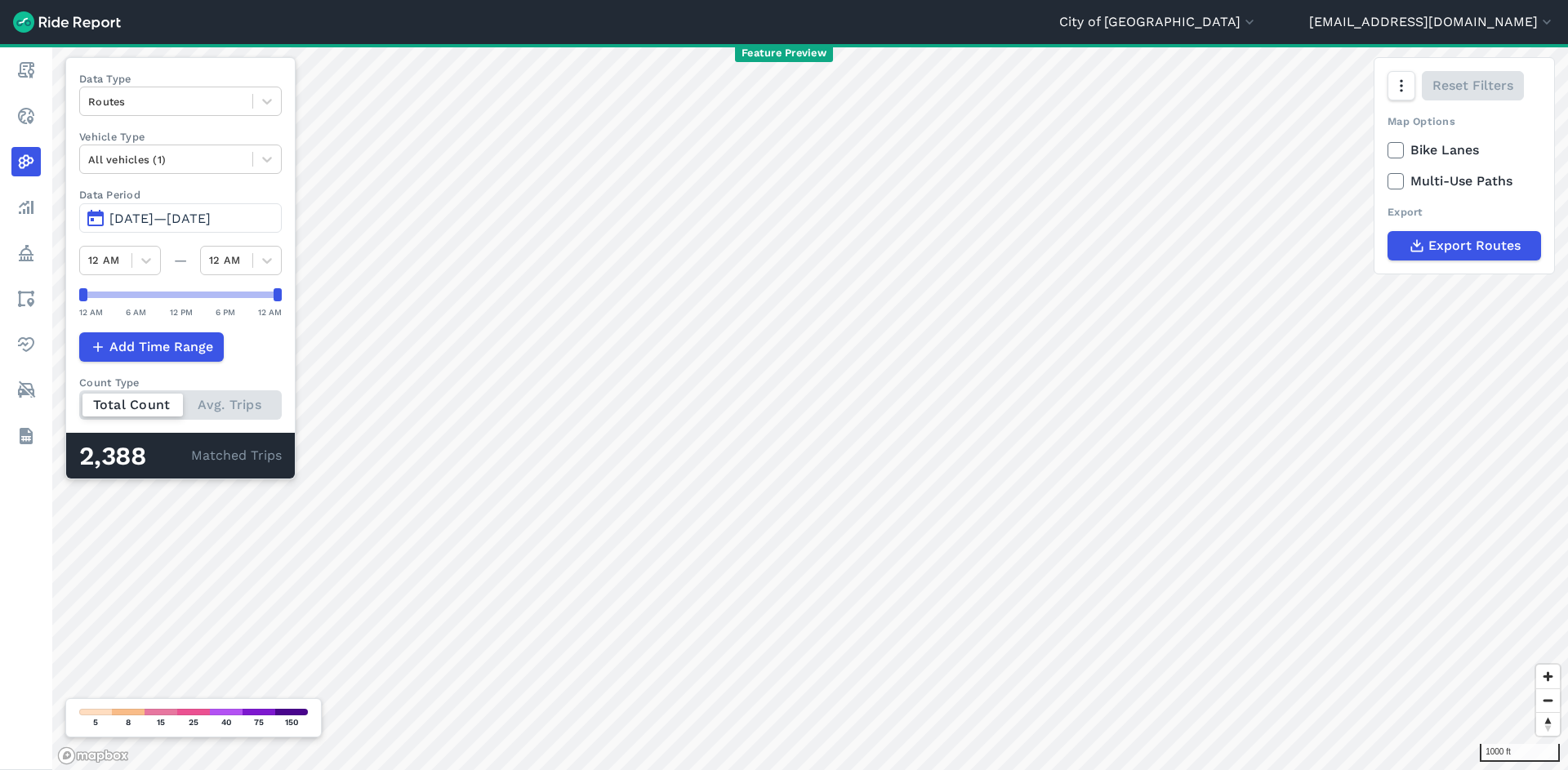
click at [221, 210] on button "[DATE]—[DATE]" at bounding box center [180, 218] width 202 height 30
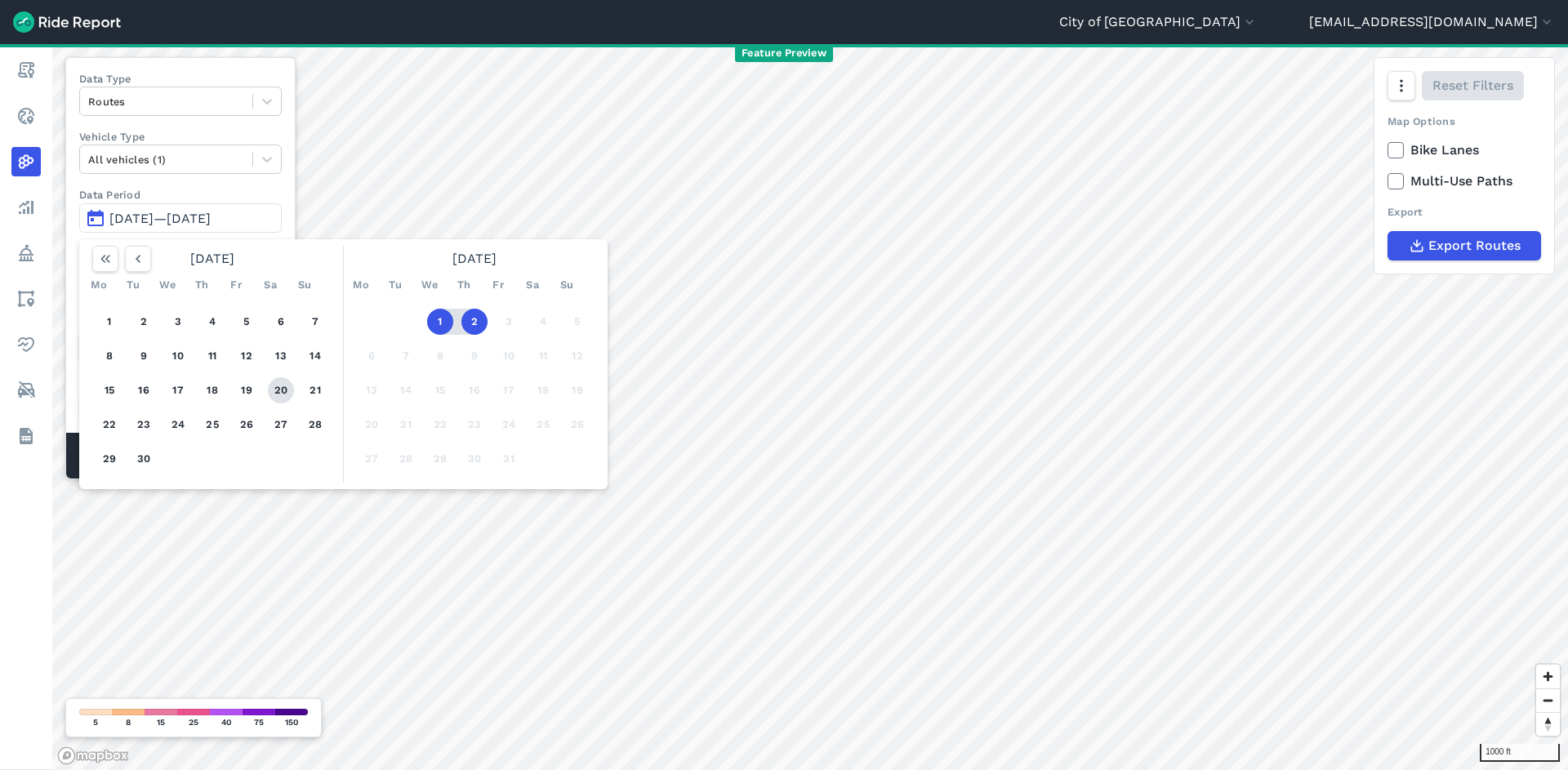
drag, startPoint x: 144, startPoint y: 418, endPoint x: 272, endPoint y: 396, distance: 129.9
click at [144, 419] on button "23" at bounding box center [143, 424] width 26 height 26
click at [472, 319] on button "2" at bounding box center [474, 321] width 26 height 26
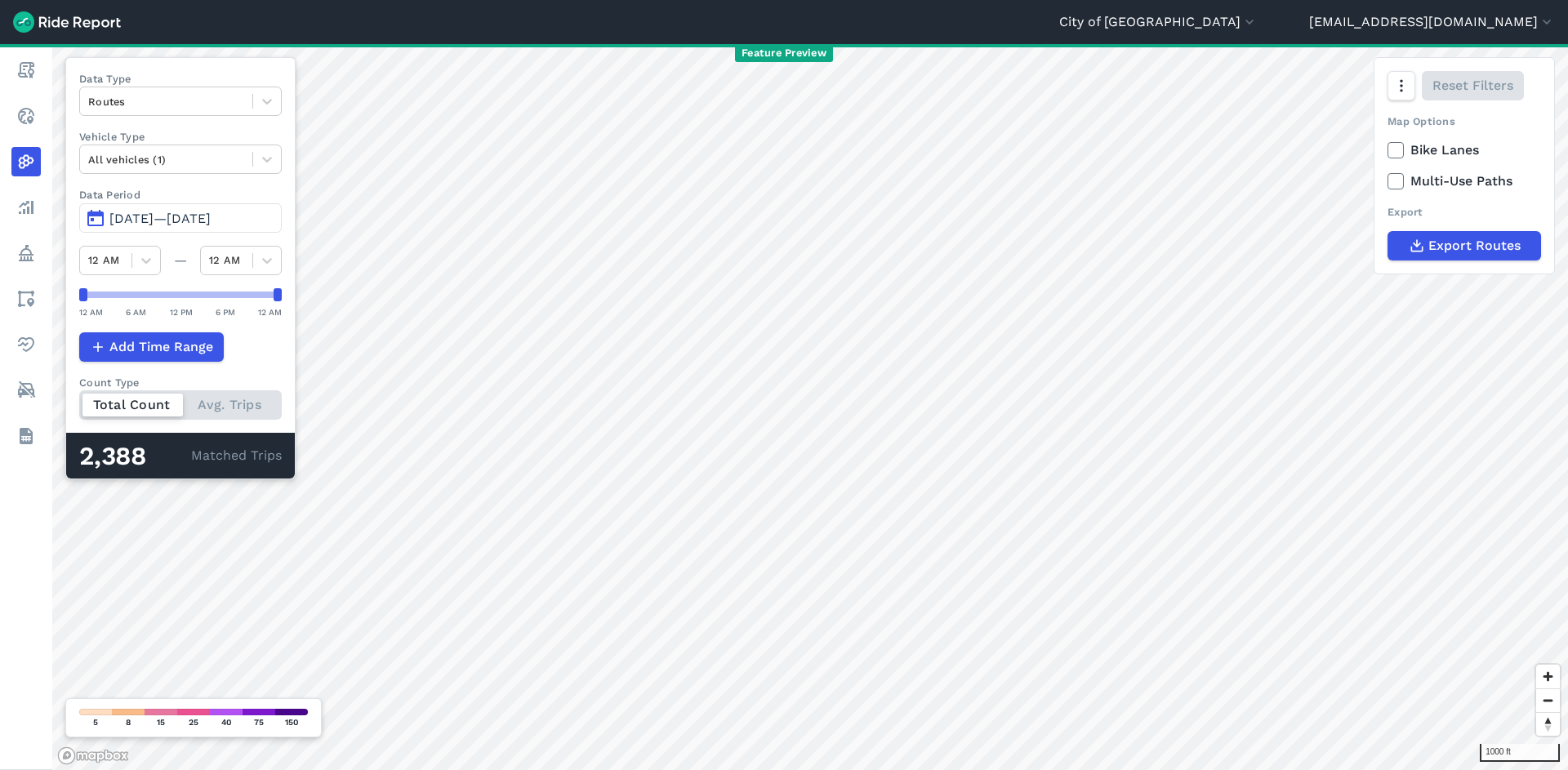
click at [200, 228] on button "[DATE]—[DATE]" at bounding box center [180, 218] width 202 height 30
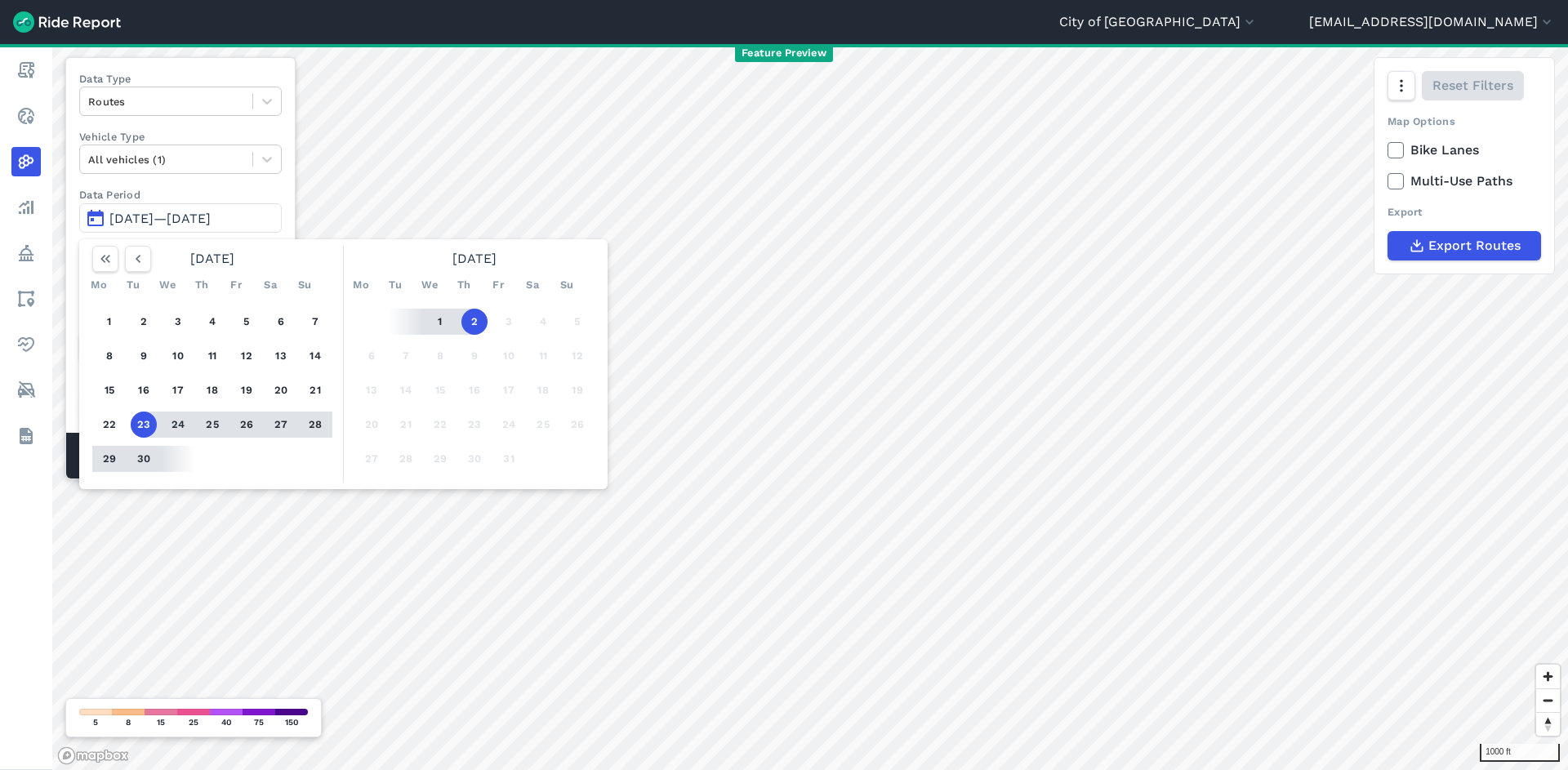
click at [437, 320] on button "1" at bounding box center [439, 321] width 26 height 26
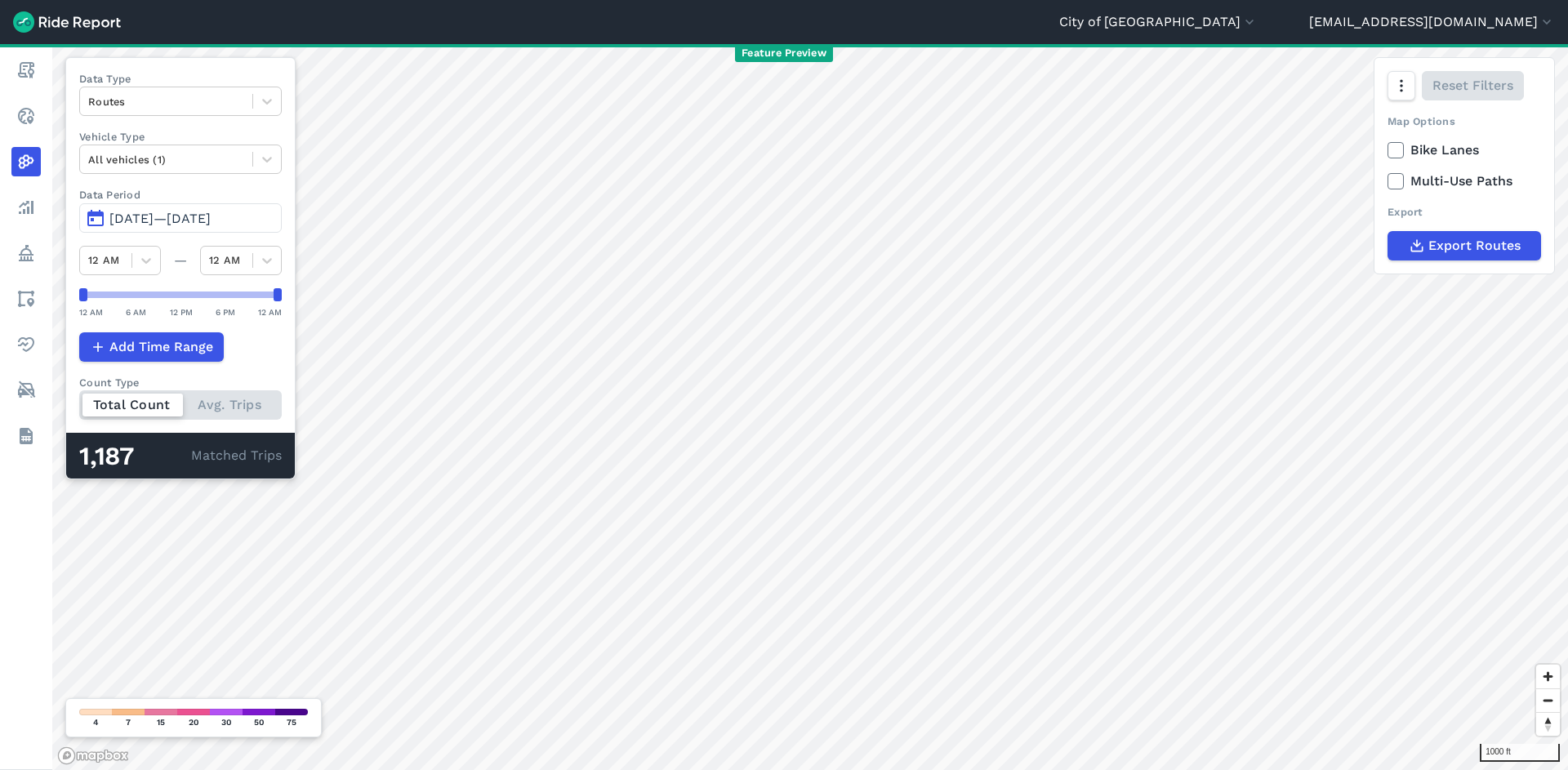
click at [176, 216] on span "[DATE]—[DATE]" at bounding box center [160, 219] width 101 height 15
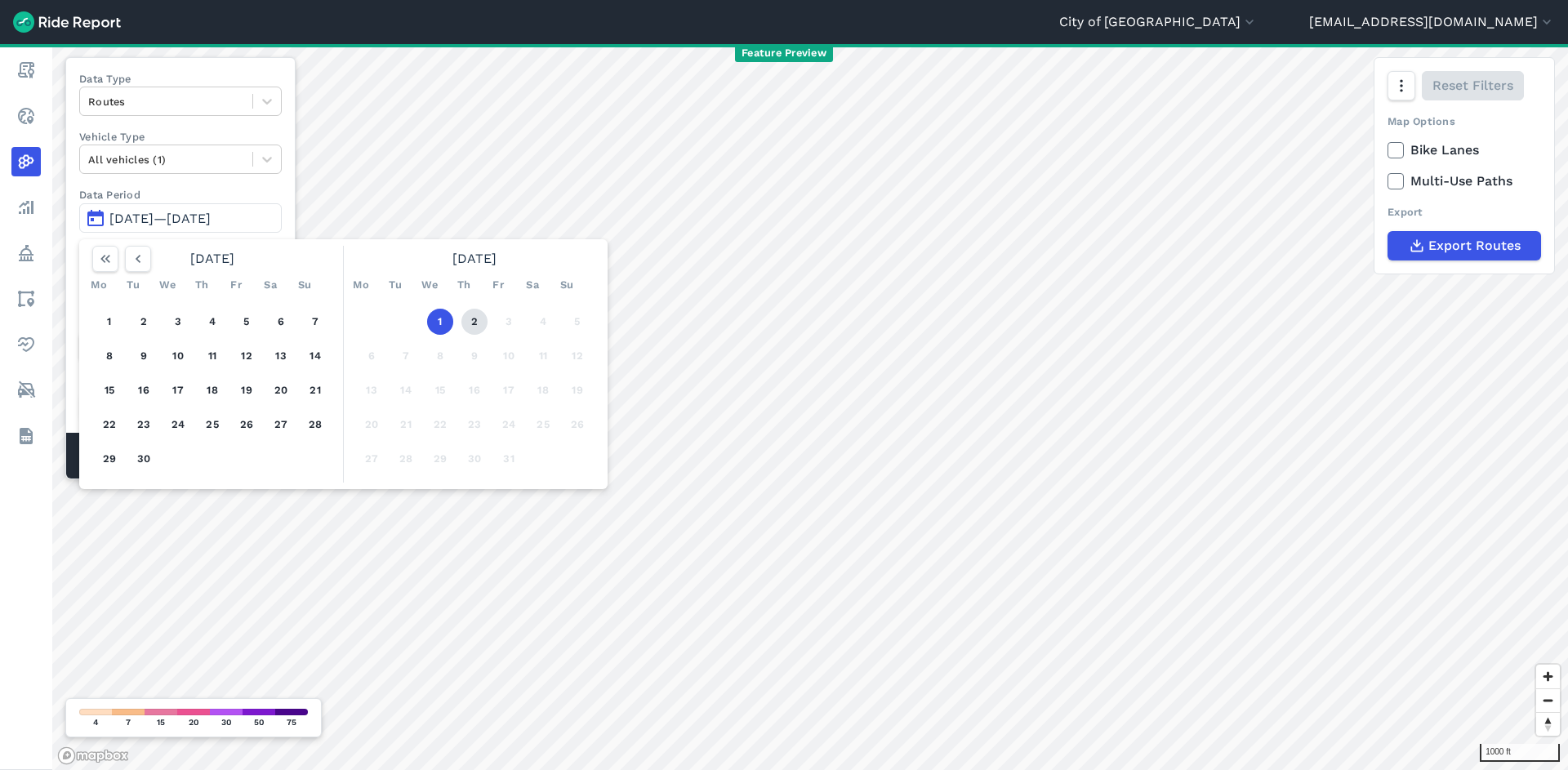
click at [471, 318] on button "2" at bounding box center [474, 321] width 26 height 26
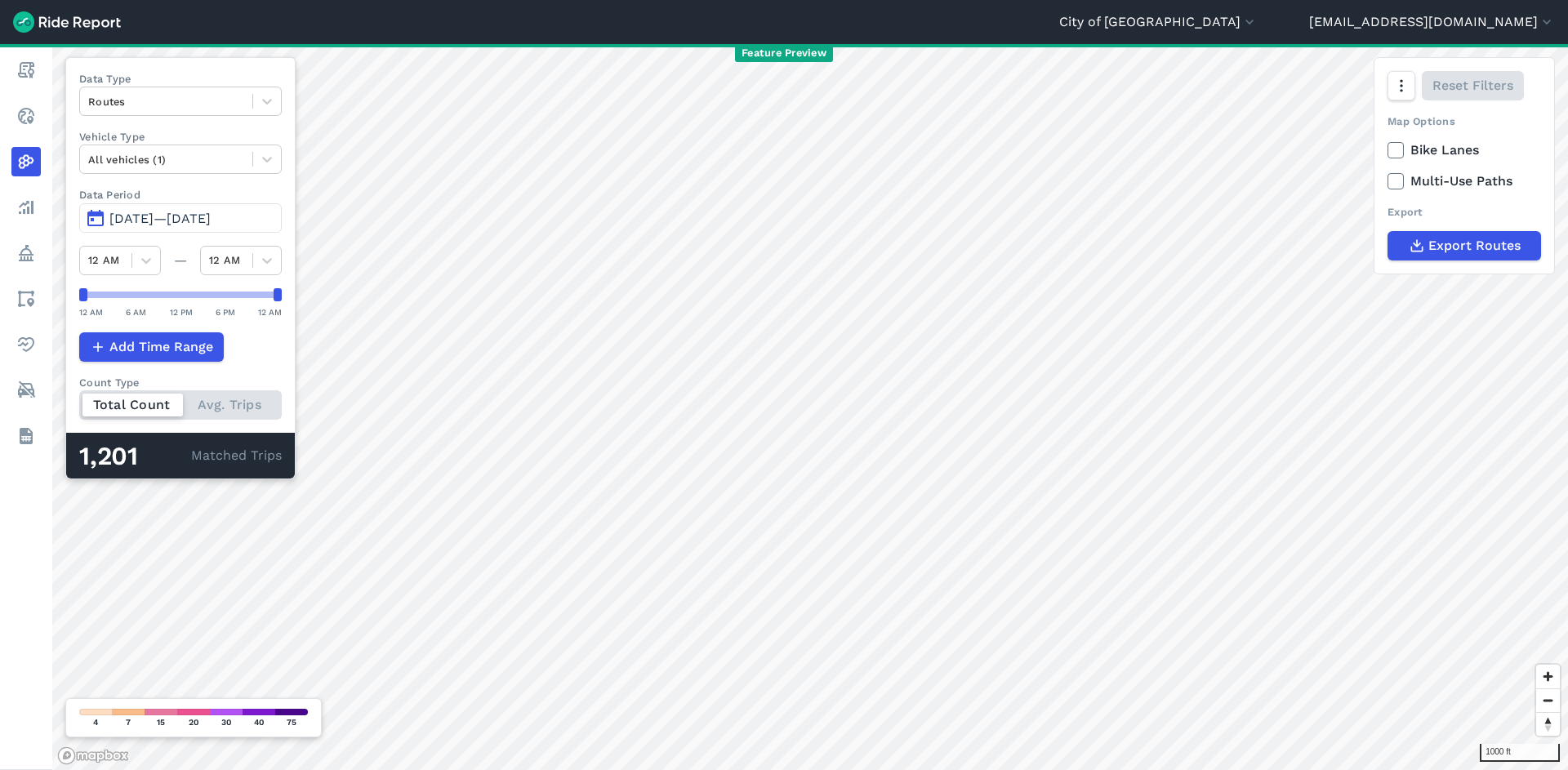
click at [168, 230] on button "[DATE]—[DATE]" at bounding box center [180, 218] width 202 height 30
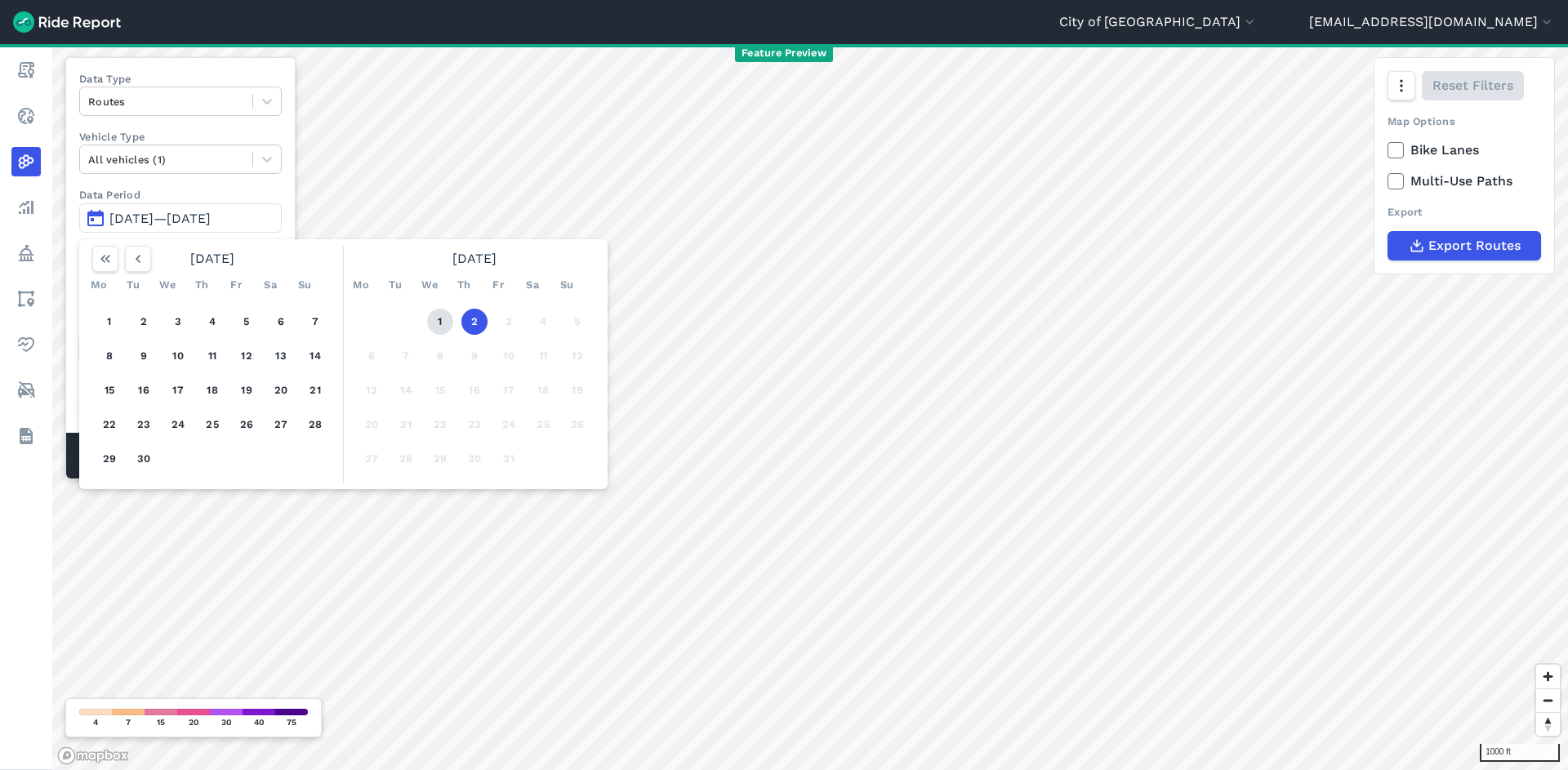
click at [439, 313] on button "1" at bounding box center [439, 321] width 26 height 26
click at [439, 314] on button "1" at bounding box center [439, 321] width 26 height 26
